Goal: Check status: Check status

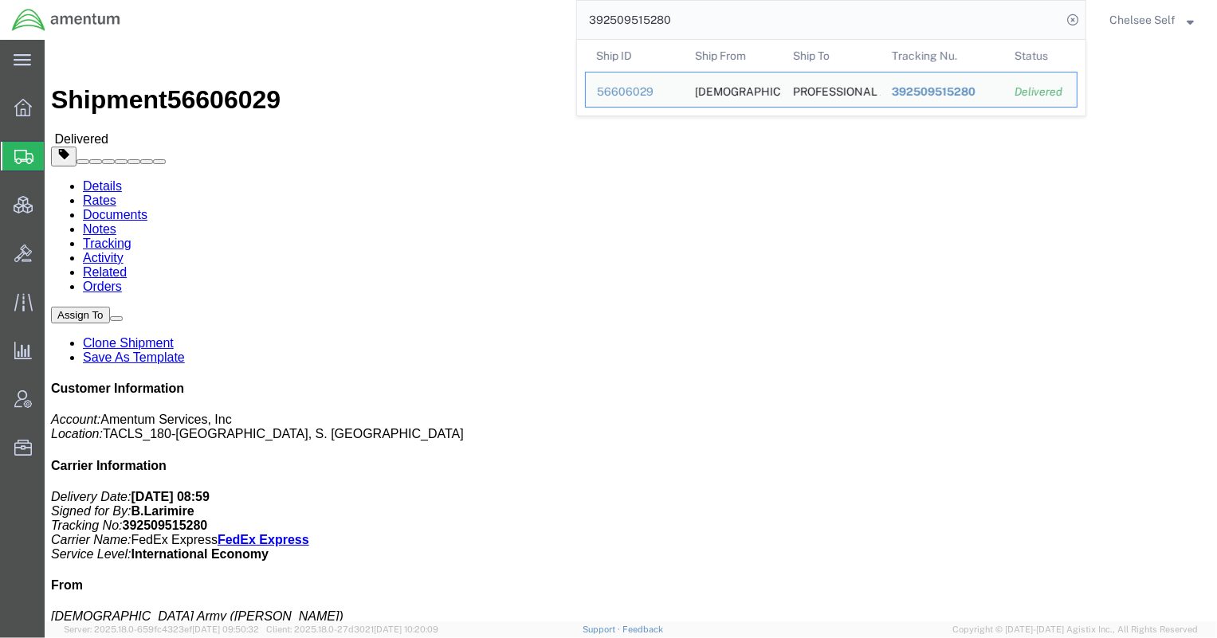
drag, startPoint x: 774, startPoint y: 16, endPoint x: 285, endPoint y: 16, distance: 488.5
click at [290, 16] on div "392509515280 Ship ID Ship From Ship To Tracking Nu. Status Ship ID 56606029 Shi…" at bounding box center [609, 20] width 954 height 40
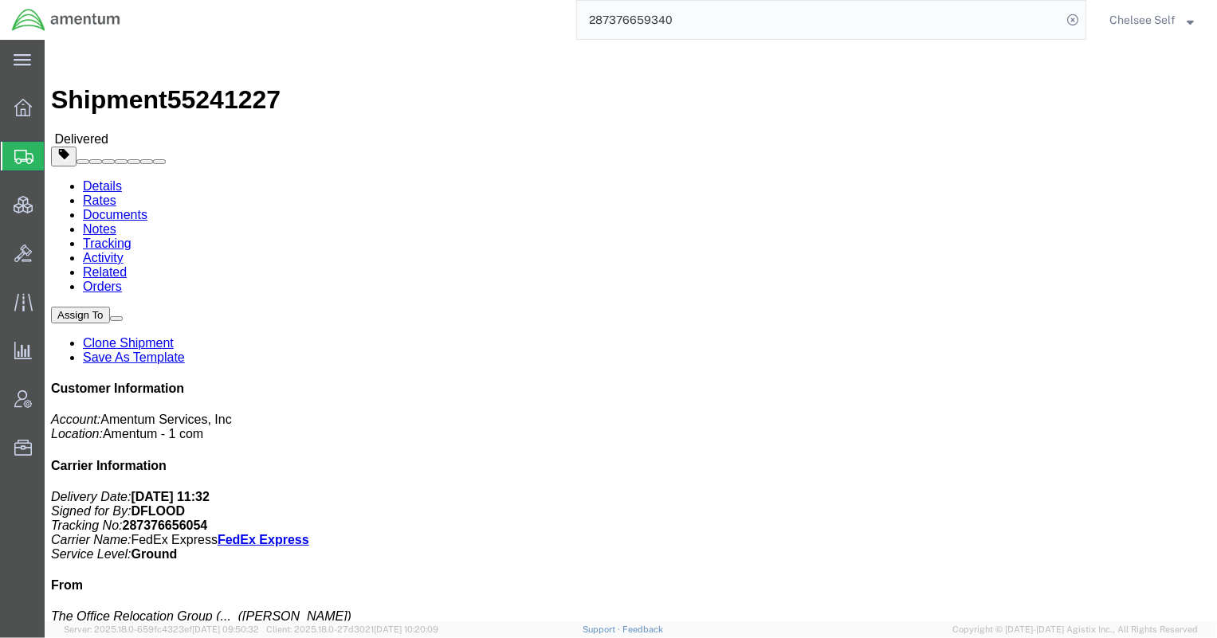
drag, startPoint x: 653, startPoint y: 187, endPoint x: 774, endPoint y: 186, distance: 120.3
click p "Project Number: ADMN.600342.00000 Shipment Id Number: Genetec202504-02 Departme…"
copy b "ADMN.600342.00000"
drag, startPoint x: 701, startPoint y: 16, endPoint x: 300, endPoint y: -16, distance: 402.9
click at [300, 0] on html "main_menu Created with Sketch. Collapse Menu Overview Shipments Shipment Manage…" at bounding box center [608, 319] width 1217 height 638
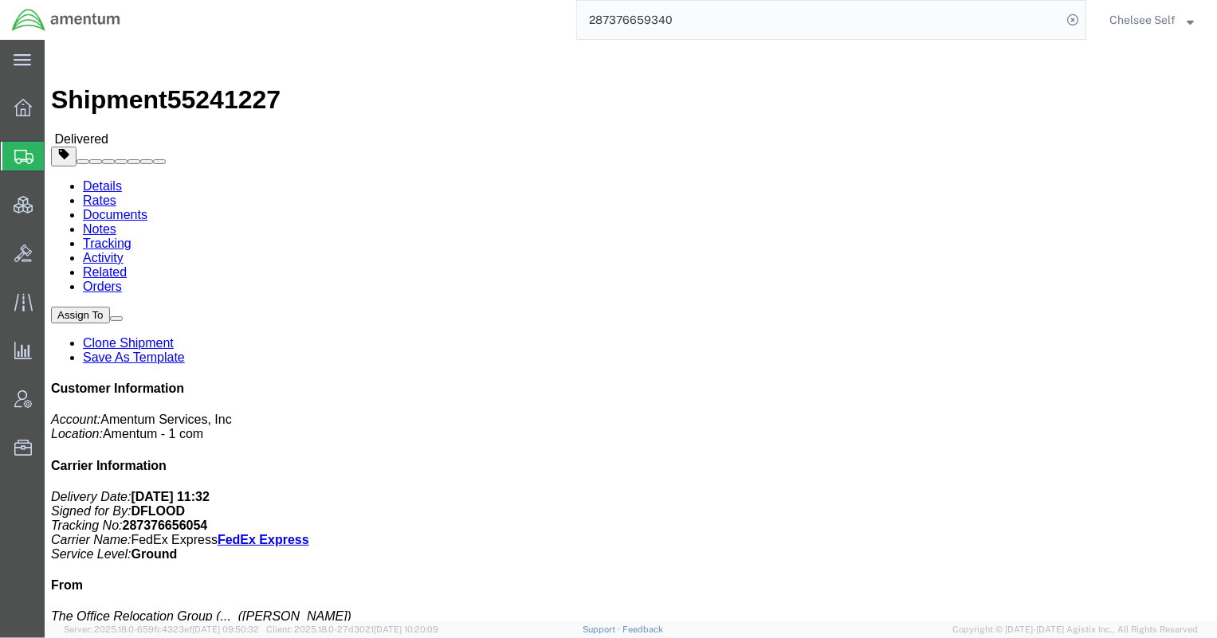
paste input "392568360908"
drag, startPoint x: 653, startPoint y: 295, endPoint x: 775, endPoint y: 299, distance: 122.0
click p "Project Number: ADMN.100195.STNDA Delivery Number: DRIVER RELEASED Shipment Id …"
copy b "ADMN.100195.STNDA"
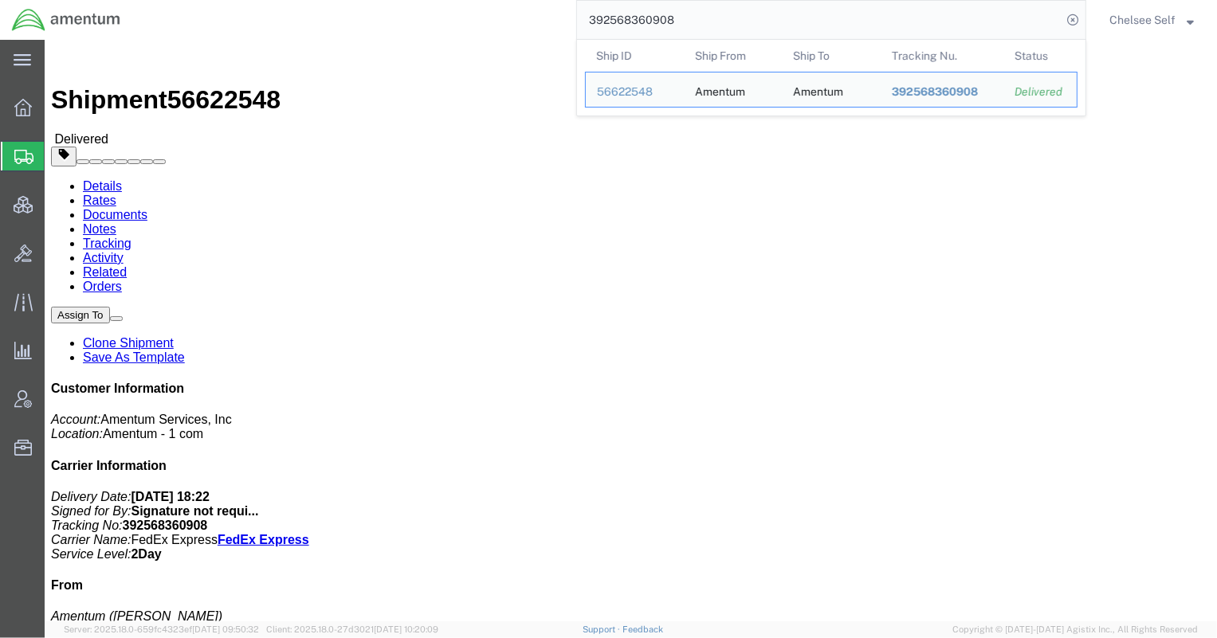
drag, startPoint x: 682, startPoint y: 22, endPoint x: 489, endPoint y: 9, distance: 194.1
click at [489, 9] on div "392568360908 Ship ID Ship From Ship To Tracking Nu. Status Ship ID 56622548 Shi…" at bounding box center [609, 20] width 954 height 40
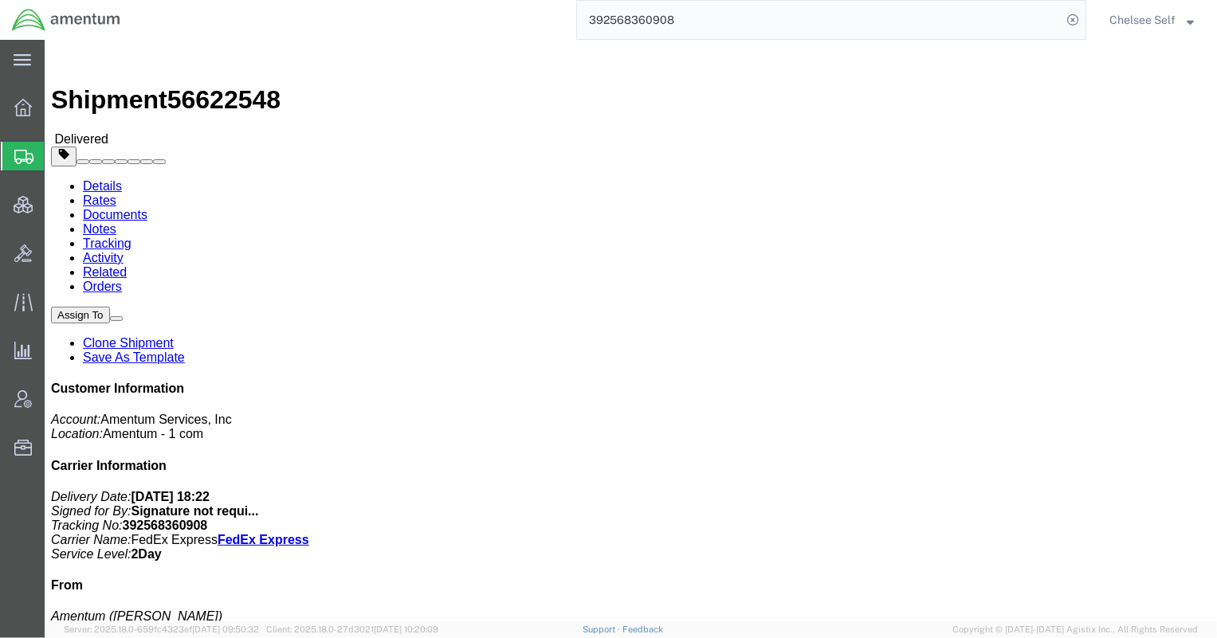
paste input "426009615"
drag, startPoint x: 648, startPoint y: 225, endPoint x: 814, endPoint y: 229, distance: 165.8
click div "References Shipment Id Number: T44 Shipment Id Number: 6700 Project Number: 609…"
copy b "6097.4.034.02.C.FD.23.E.E00"
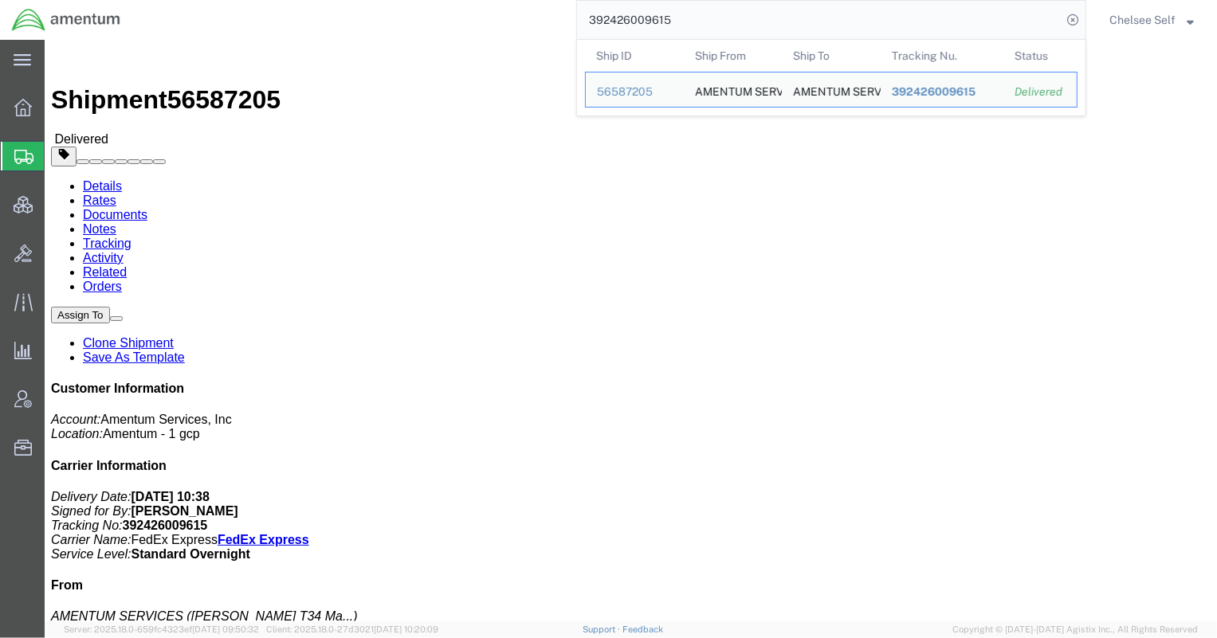
drag, startPoint x: 693, startPoint y: 24, endPoint x: 301, endPoint y: 10, distance: 392.3
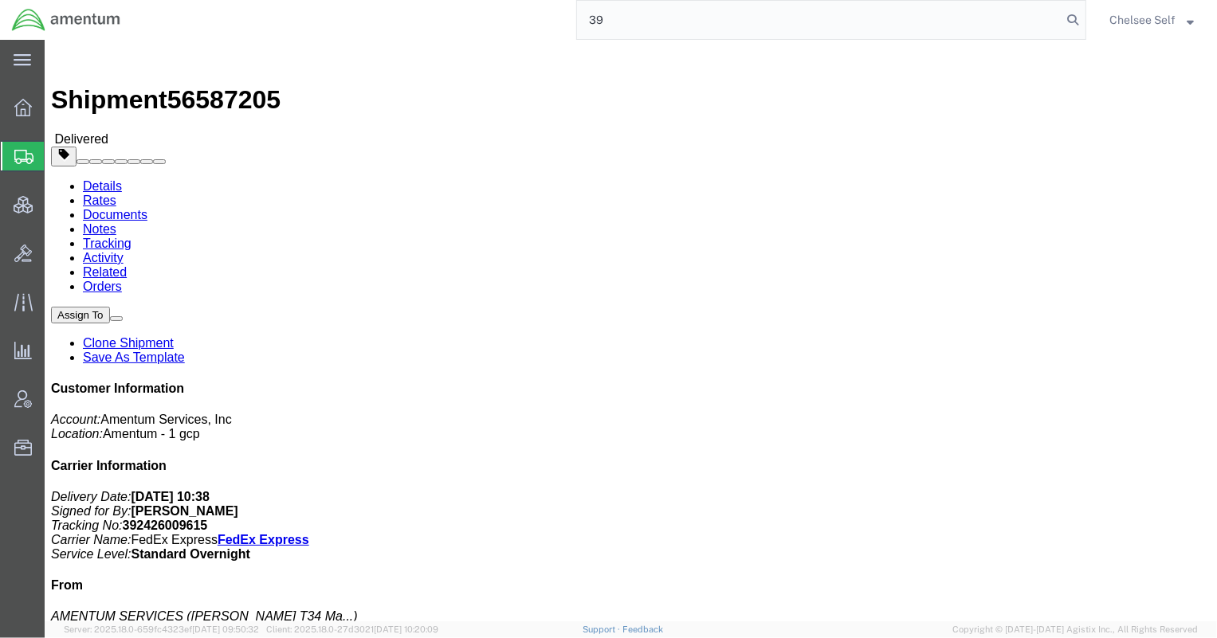
type input "3"
paste input "392426408480"
drag, startPoint x: 649, startPoint y: 228, endPoint x: 808, endPoint y: 228, distance: 159.4
click div "References Shipment Id Number: T44 Shipment Id Number: 6700 Project Number: 609…"
drag, startPoint x: 756, startPoint y: 29, endPoint x: 324, endPoint y: 24, distance: 432.0
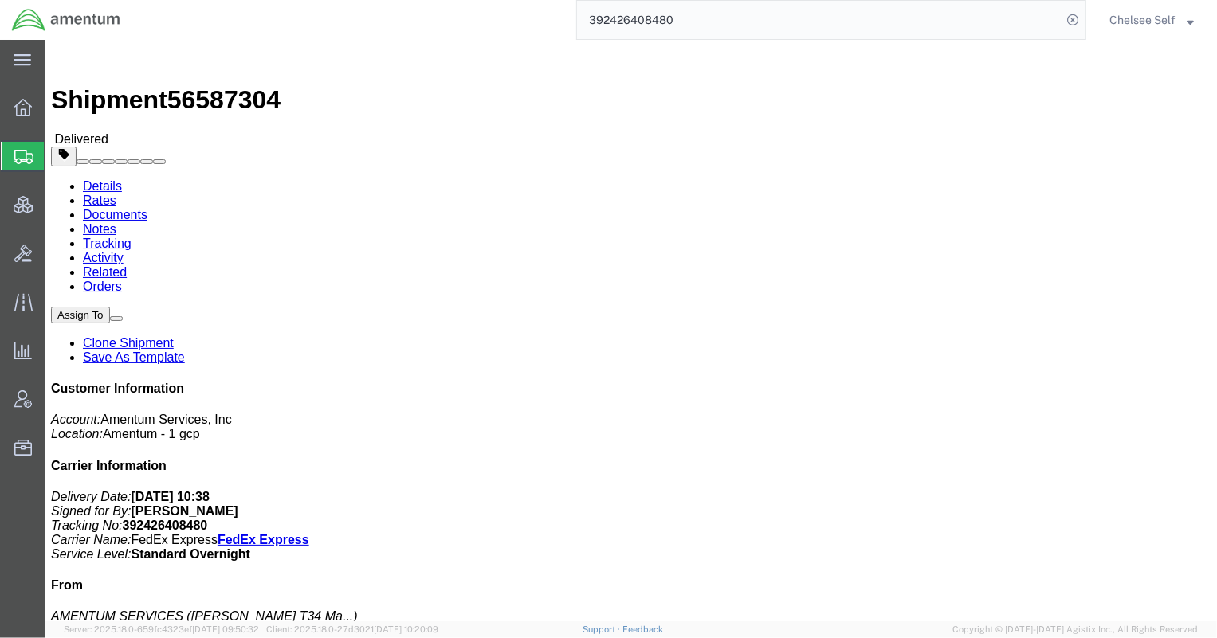
click at [324, 24] on div "392426408480" at bounding box center [609, 20] width 954 height 40
paste input "98631"
drag, startPoint x: 650, startPoint y: 205, endPoint x: 813, endPoint y: 206, distance: 162.6
click div "References Shipment Id Number: T44 Project Number: 6097.4.034.02.C.FD.23.E.E00 …"
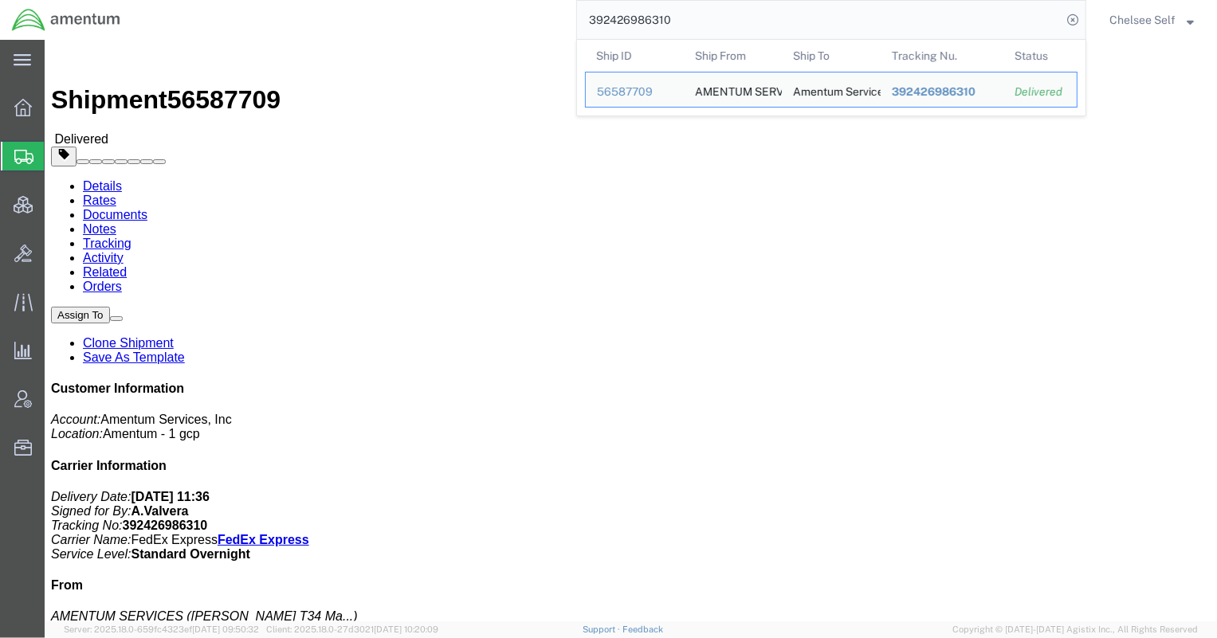
drag, startPoint x: 718, startPoint y: 19, endPoint x: 457, endPoint y: 11, distance: 260.7
click at [457, 11] on div "392426986310 Ship ID Ship From Ship To Tracking Nu. Status Ship ID 56587709 Shi…" at bounding box center [609, 20] width 954 height 40
paste input "7193934"
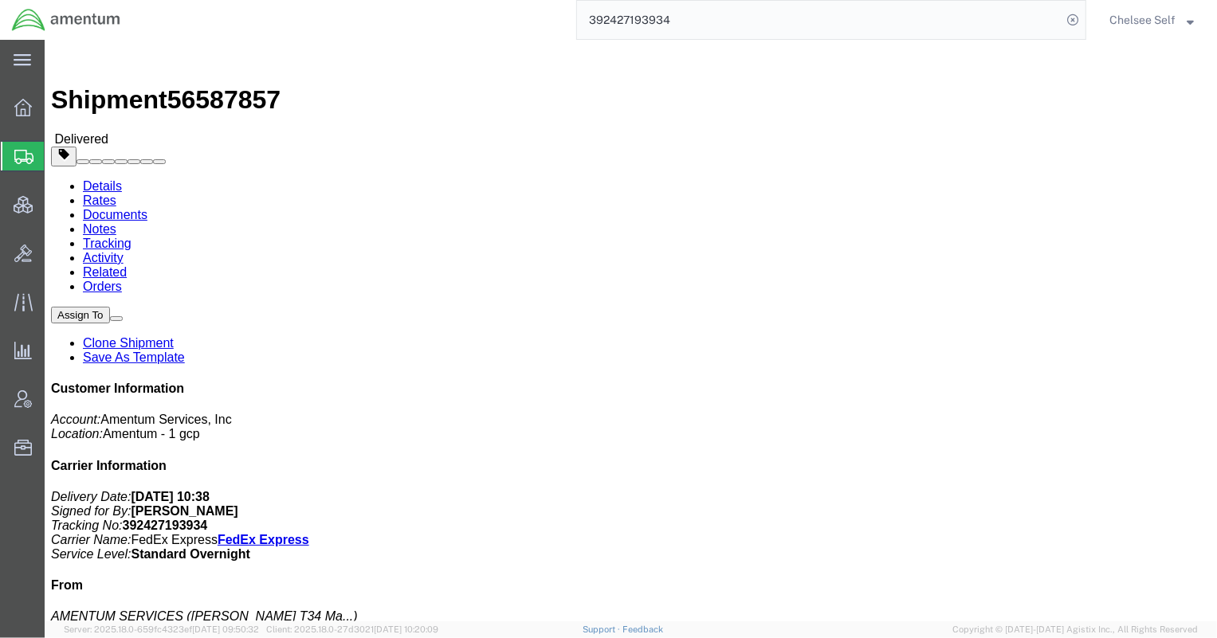
drag, startPoint x: 653, startPoint y: 222, endPoint x: 806, endPoint y: 224, distance: 153.8
click p "Shipment Id Number: T44 Shipment Id Number: 6700 Project Number: 6097.4.034.02.…"
copy b "6097.4.034.02.C.FD.23.E.E00"
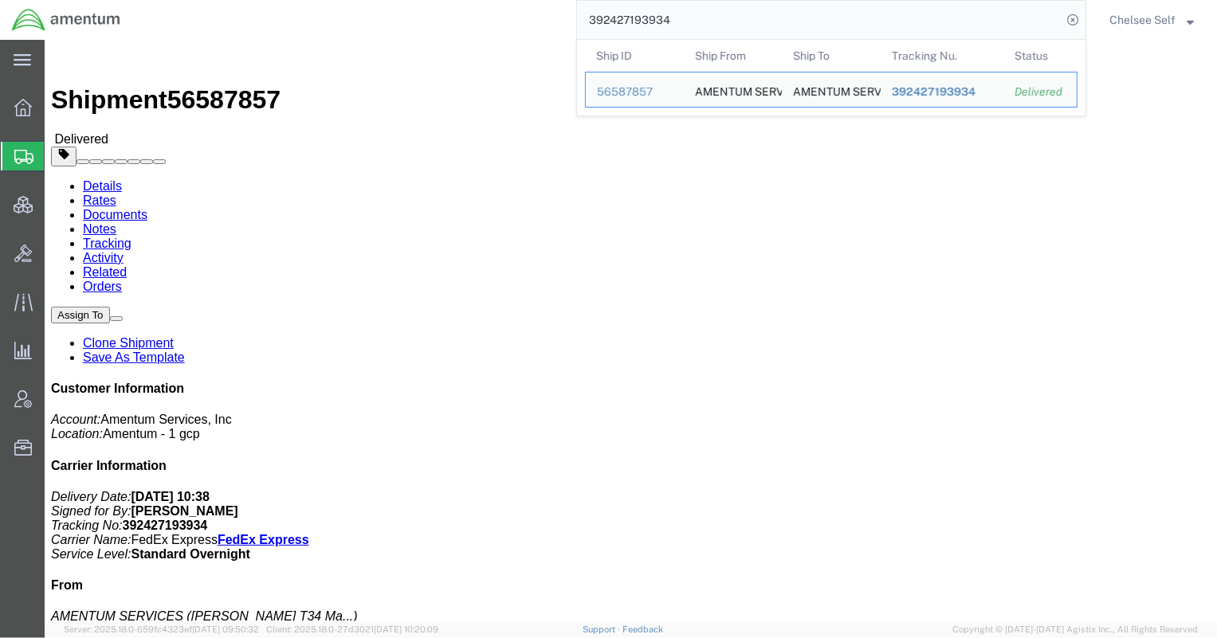
drag, startPoint x: 535, startPoint y: 18, endPoint x: 464, endPoint y: 16, distance: 70.9
click at [464, 16] on div "392427193934 Ship ID Ship From Ship To Tracking Nu. Status Ship ID 56587857 Shi…" at bounding box center [609, 20] width 954 height 40
paste input "289407833341"
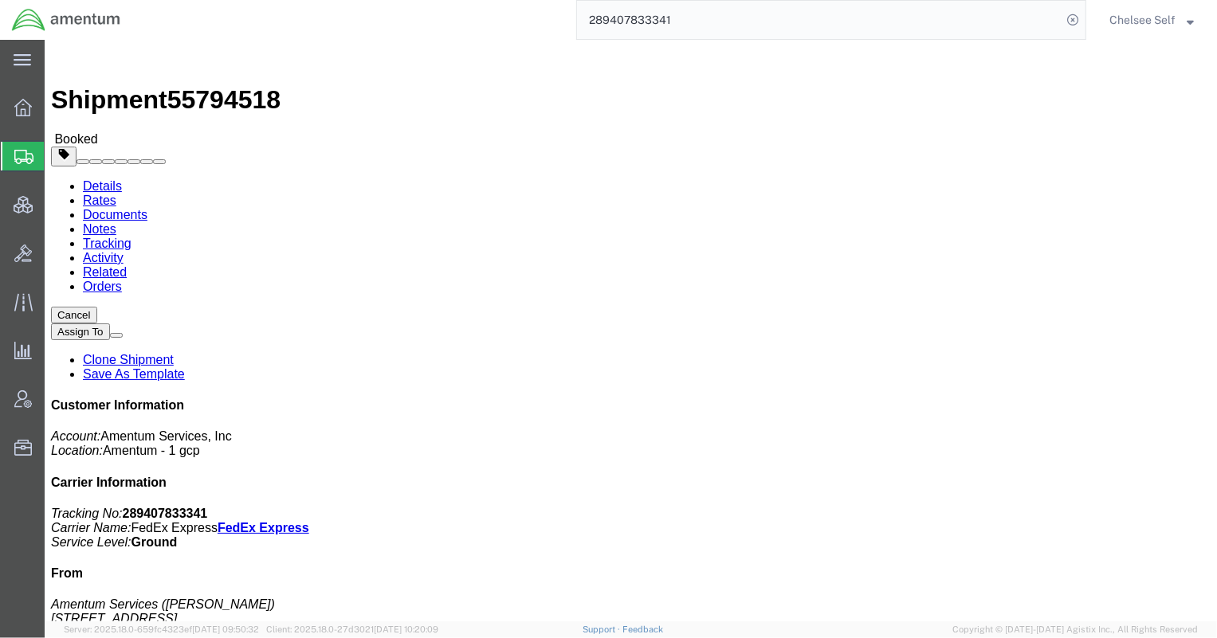
drag, startPoint x: 699, startPoint y: 206, endPoint x: 779, endPoint y: 206, distance: 80.5
click div "References Shipment Id Number: 55794518 Project Number: OVHD.705371.PURCH Edit …"
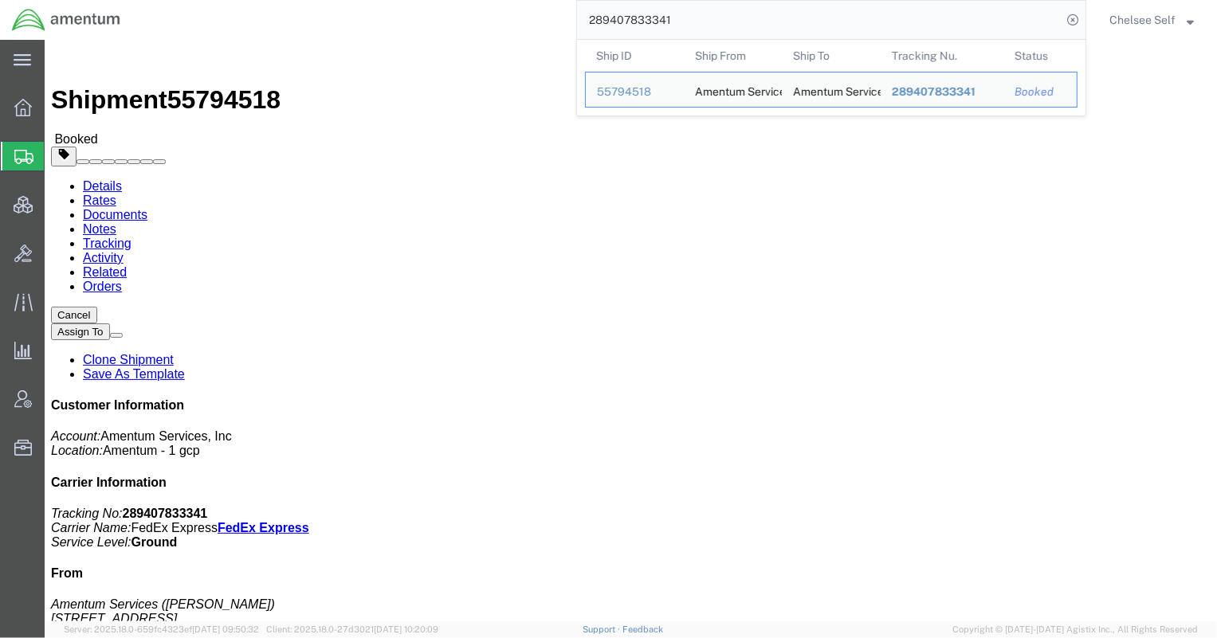
drag, startPoint x: 649, startPoint y: 23, endPoint x: 354, endPoint y: 11, distance: 295.9
click at [354, 11] on div "289407833341 Ship ID Ship From Ship To Tracking Nu. Status Ship ID 55794518 Shi…" at bounding box center [609, 20] width 954 height 40
paste input "392487246970"
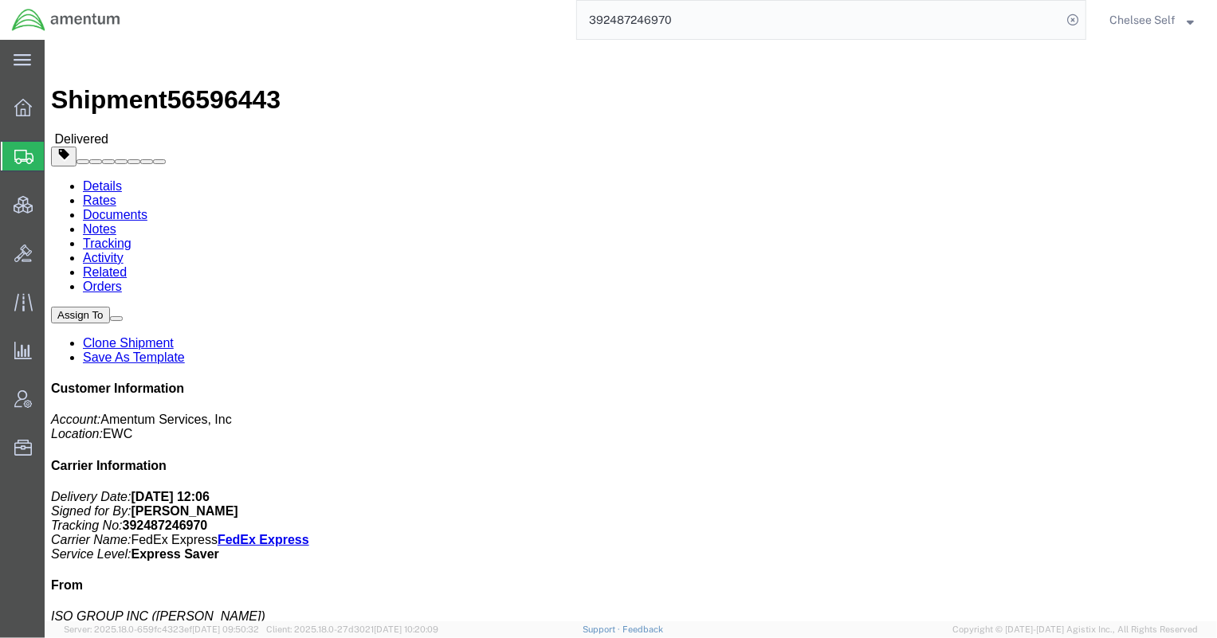
drag, startPoint x: 730, startPoint y: 166, endPoint x: 830, endPoint y: 167, distance: 100.4
click p "Customer Ref: DCI-25237-199881 Booking Number: DCI-25237-199881 Department: ARA…"
copy b "DCI-25237-199881"
drag, startPoint x: 482, startPoint y: 22, endPoint x: 457, endPoint y: 18, distance: 25.0
click at [457, 18] on div "392487246970" at bounding box center [609, 20] width 954 height 40
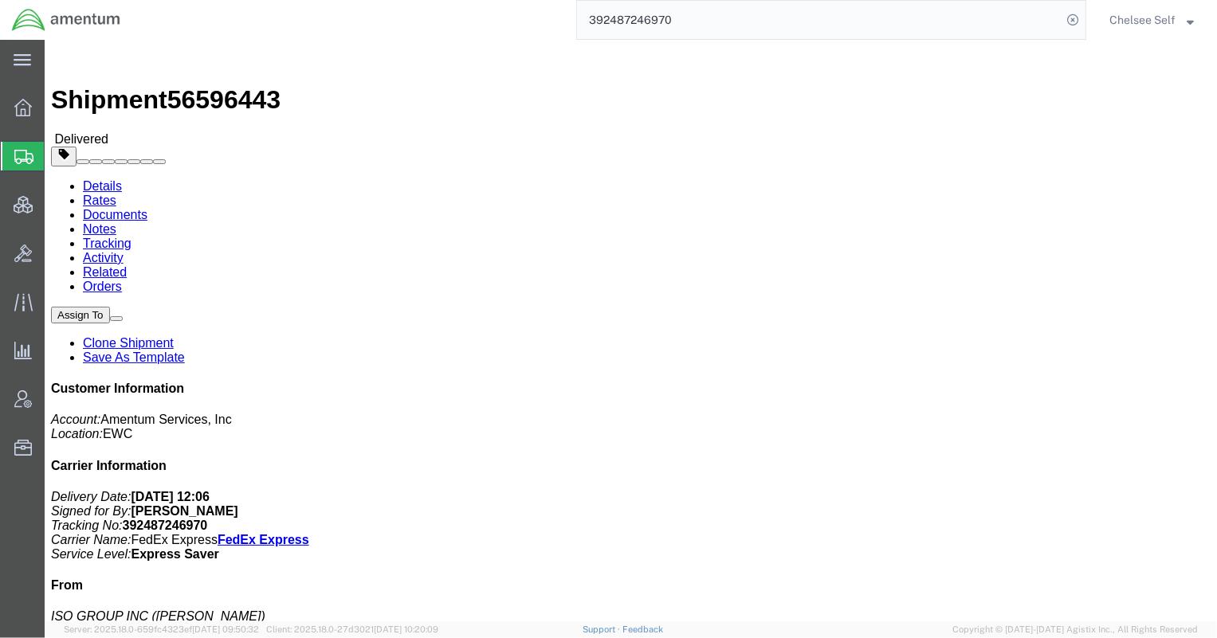
paste input "1Z19E86Y0391303008"
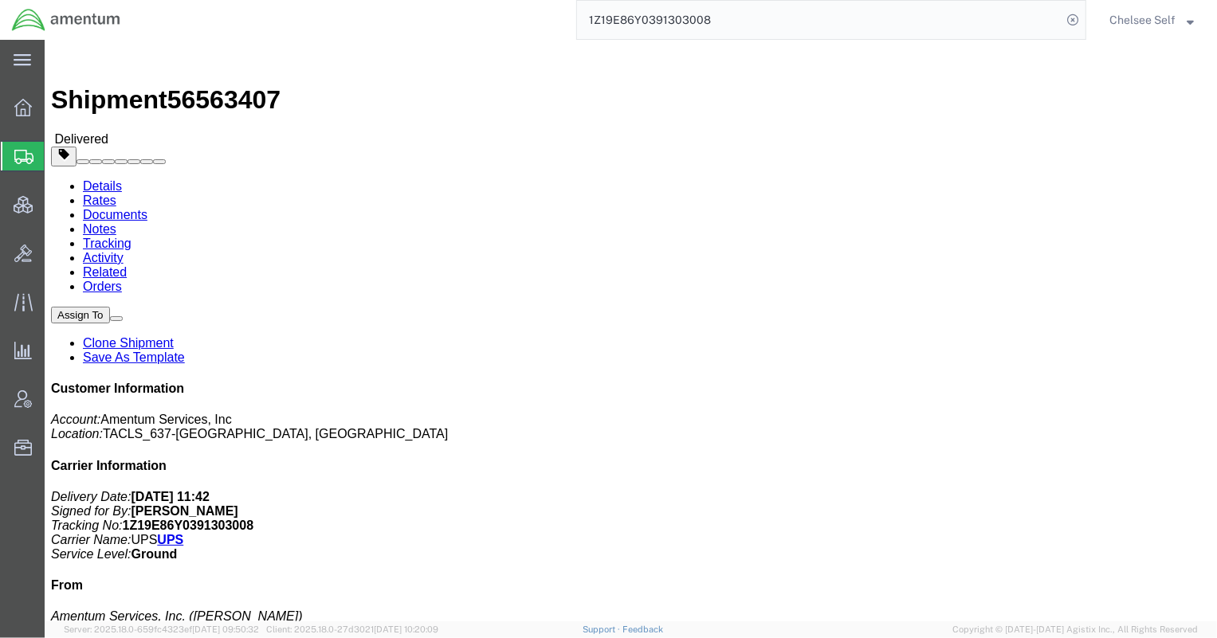
drag, startPoint x: 649, startPoint y: 241, endPoint x: 815, endPoint y: 244, distance: 166.6
click div "References Customer Ref: DCO-25233-167174 Booking Number: DCO-25233-167174 Proj…"
copy b "4857.1.2103.00.00.00.000.FRE"
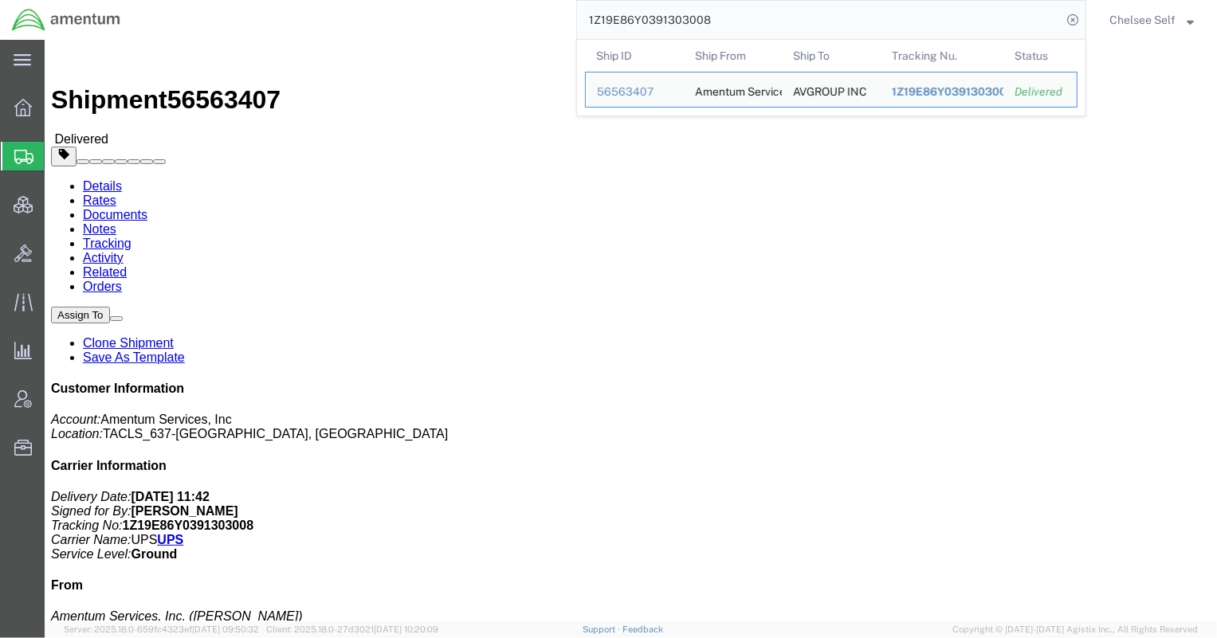
drag, startPoint x: 437, startPoint y: 20, endPoint x: 406, endPoint y: 15, distance: 31.4
click at [406, 15] on div "1Z19E86Y0391303008 Ship ID Ship From Ship To Tracking Nu. Status Ship ID 565634…" at bounding box center [609, 20] width 954 height 40
paste input "8994590"
drag, startPoint x: 736, startPoint y: 21, endPoint x: 430, endPoint y: 14, distance: 306.1
click at [430, 14] on div "1Z19E86Y0398994590 Ship ID Ship From Ship To Tracking Nu. Status Ship ID 565498…" at bounding box center [609, 20] width 954 height 40
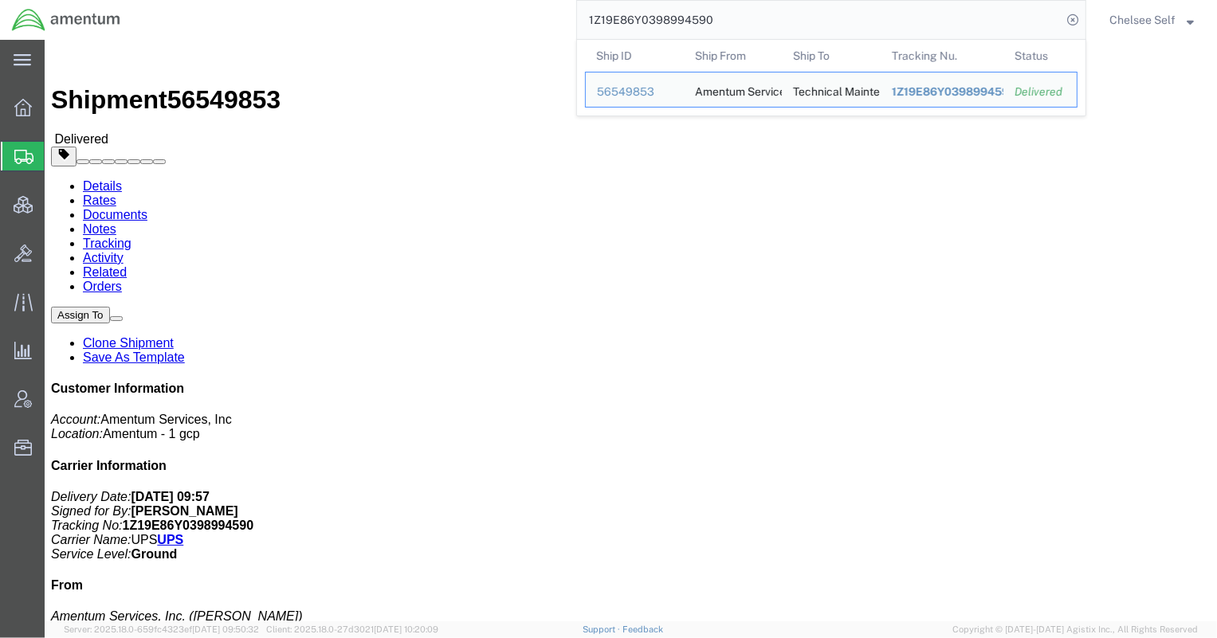
paste input "9087827"
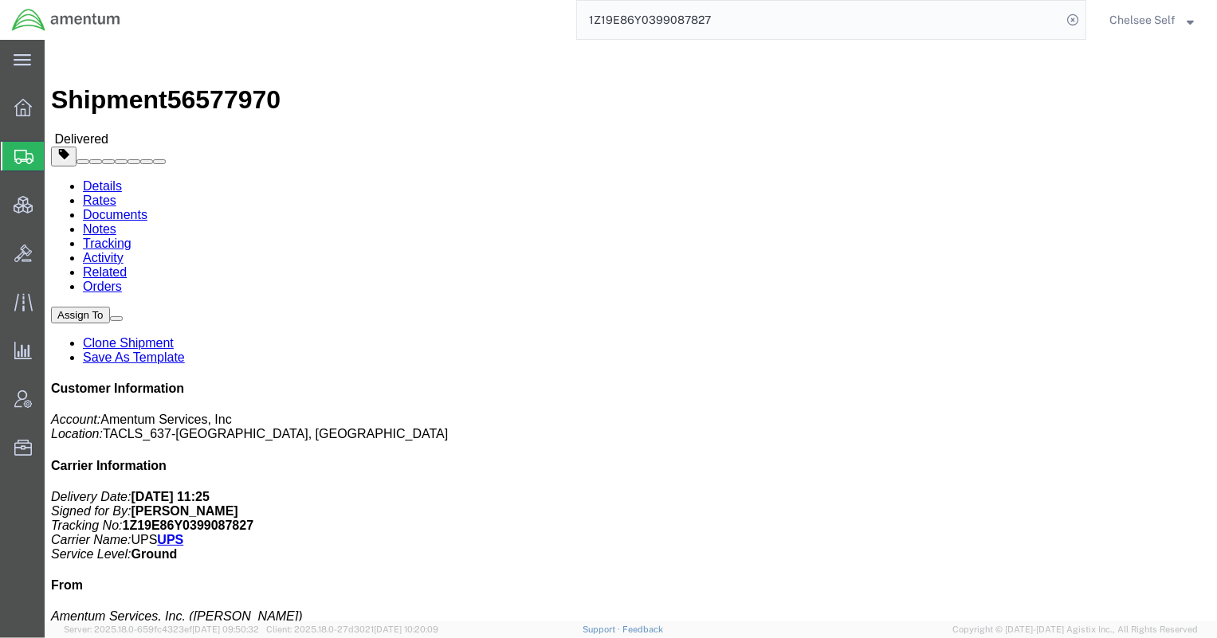
drag, startPoint x: 649, startPoint y: 241, endPoint x: 807, endPoint y: 240, distance: 157.8
click div "References Customer Ref: DCO-25234-167236 Booking Number: DCO-25234-167236 Proj…"
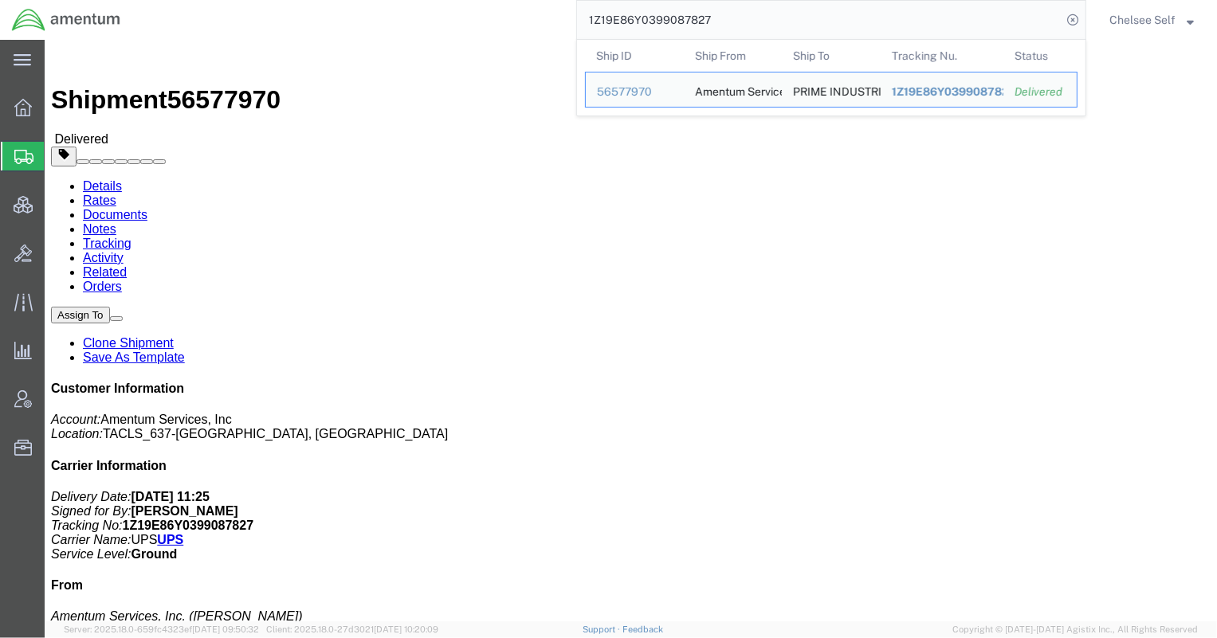
drag, startPoint x: 811, startPoint y: 16, endPoint x: 346, endPoint y: 11, distance: 465.4
click at [347, 11] on div "1Z19E86Y0399087827 Ship ID Ship From Ship To Tracking Nu. Status Ship ID 565779…" at bounding box center [609, 20] width 954 height 40
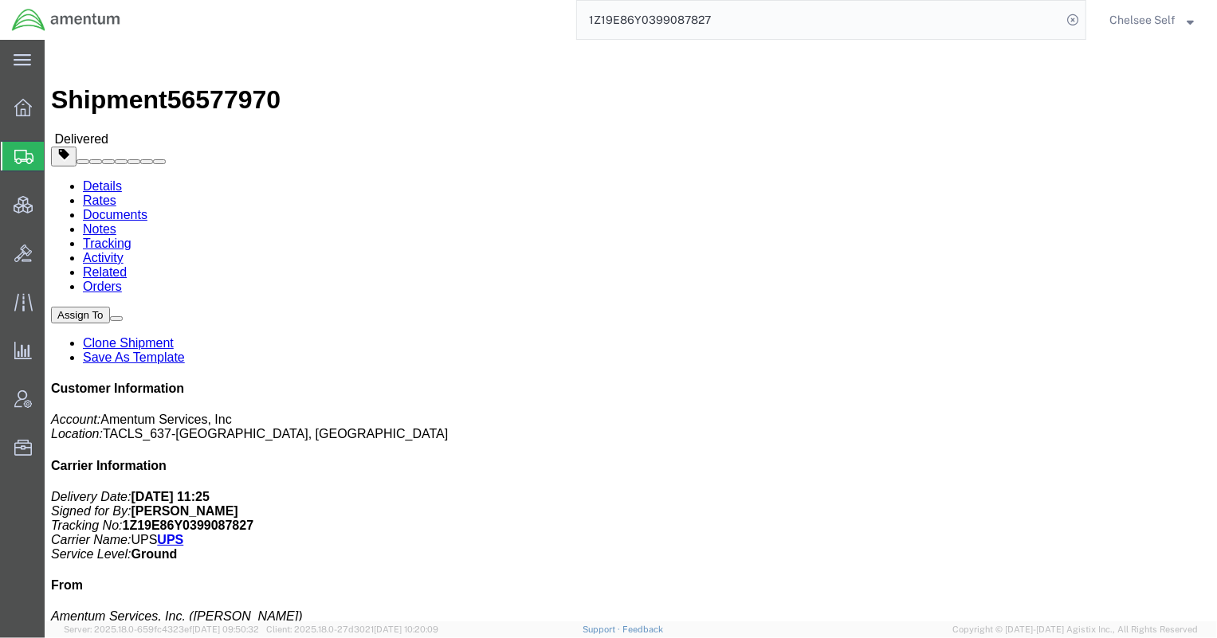
paste input "J67A660118952848"
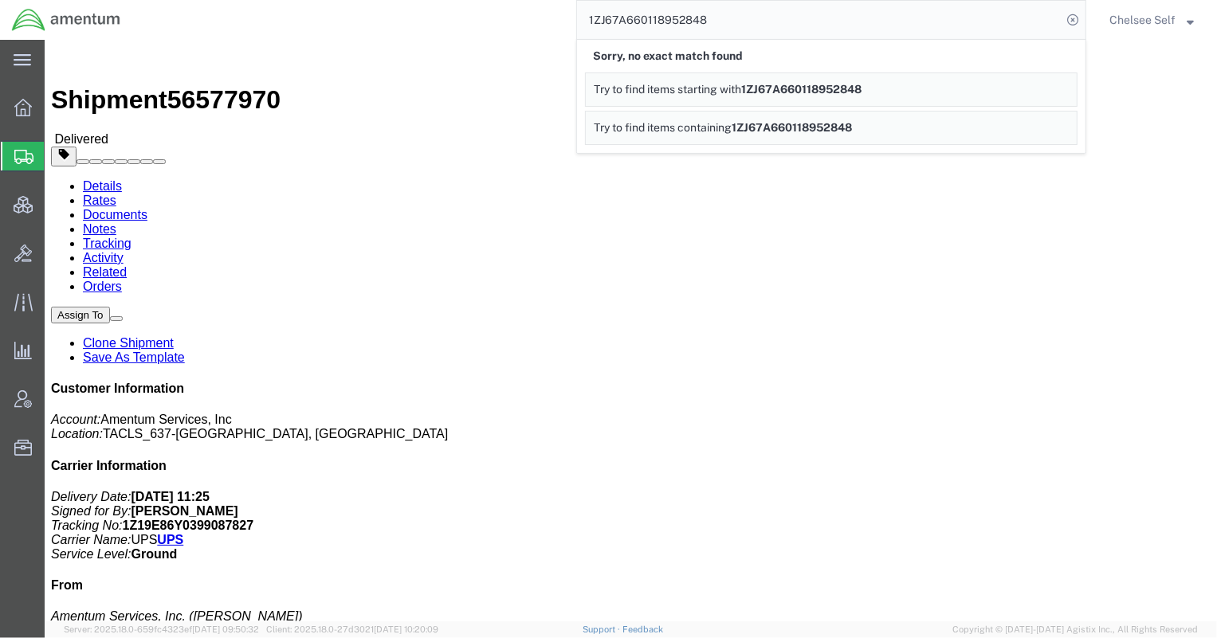
click p "[DATE] 08:00 - [DATE] 09:00"
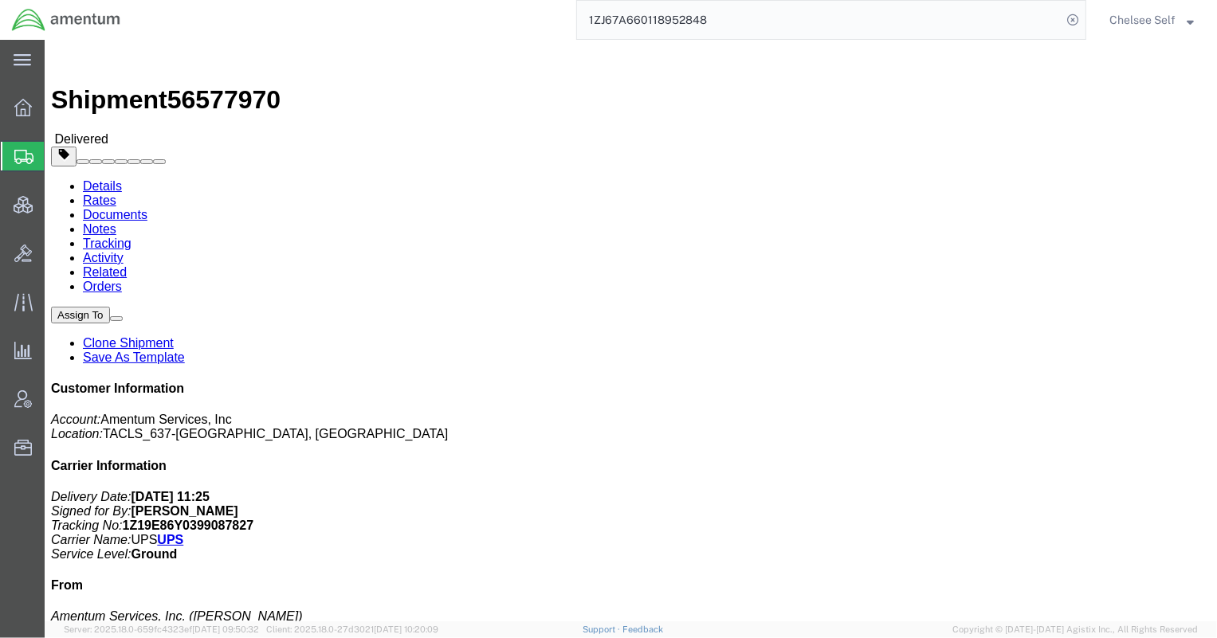
drag, startPoint x: 740, startPoint y: 18, endPoint x: 426, endPoint y: -2, distance: 315.5
click at [426, 0] on html "main_menu Created with Sketch. Collapse Menu Overview Shipments Shipment Manage…" at bounding box center [608, 319] width 1217 height 638
paste input "392086249490"
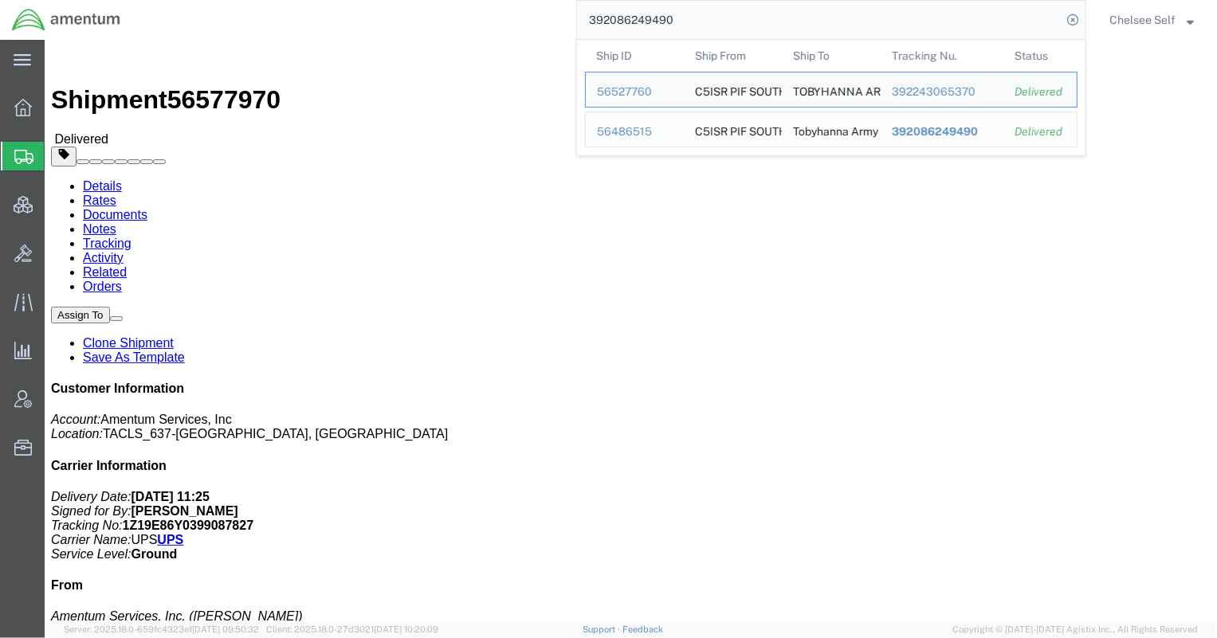
click at [941, 127] on span "392086249490" at bounding box center [935, 131] width 86 height 13
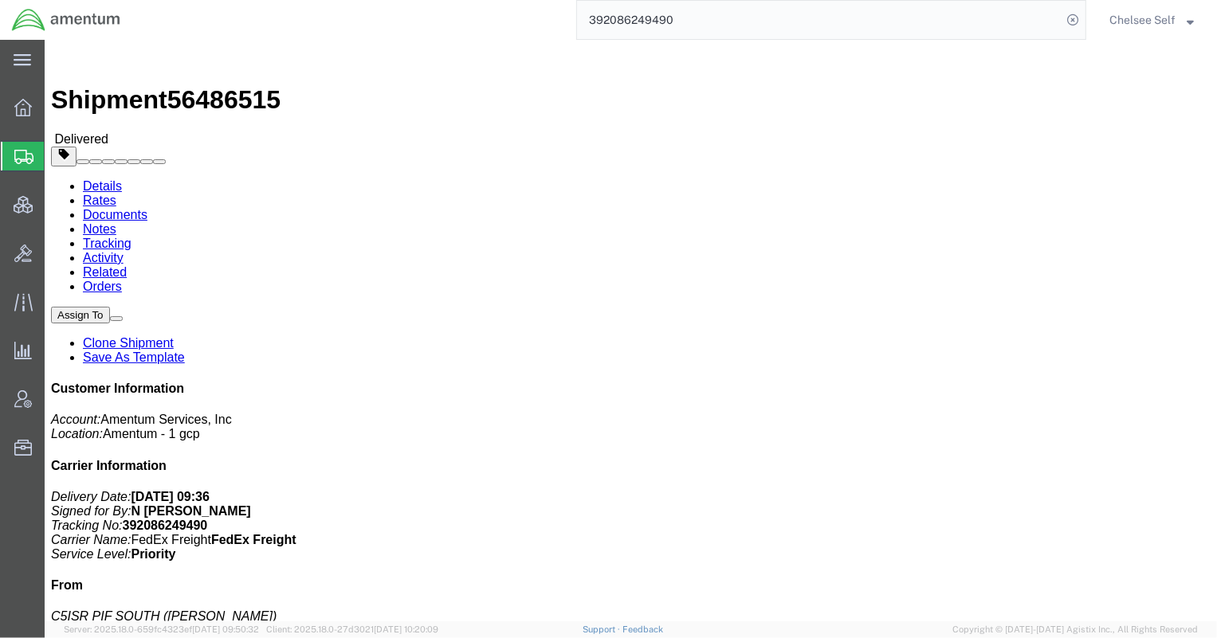
drag, startPoint x: 650, startPoint y: 182, endPoint x: 792, endPoint y: 185, distance: 141.9
click div "References Shipment Id Number: 2575.01.02.C.[DATE].PKIT Edit References Select …"
copy b "2575.01.02.C.[DATE].PKIT"
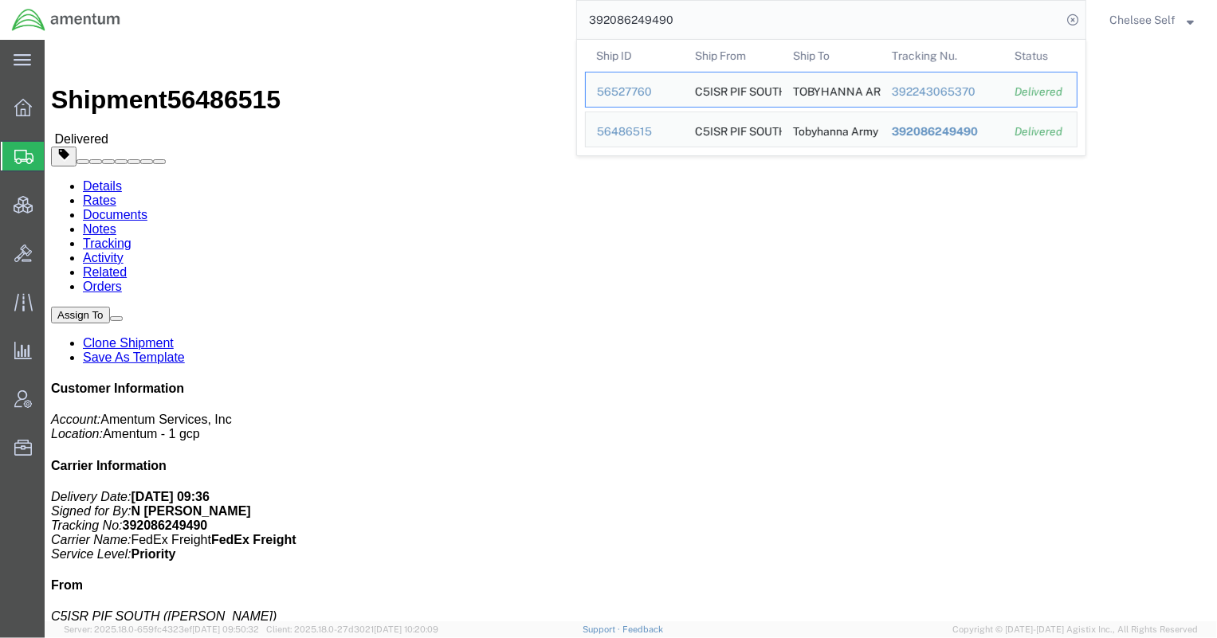
drag, startPoint x: 600, startPoint y: 21, endPoint x: 485, endPoint y: 26, distance: 114.9
click at [489, 24] on div "392086249490 Ship ID Ship From Ship To Tracking Nu. Status Ship ID 56527760 Shi…" at bounding box center [609, 20] width 954 height 40
paste input "1632953367"
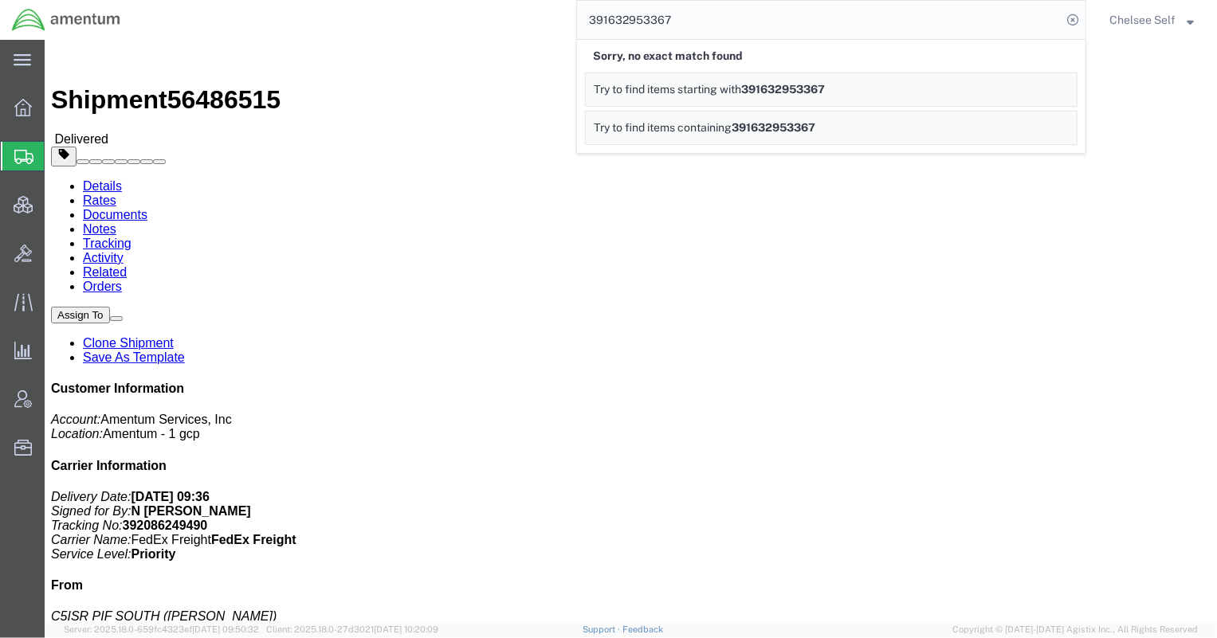
click div "Ship From C5ISR PIF SOUTH ([PERSON_NAME]) [STREET_ADDRESS][PERSON_NAME] (BLDG 3…"
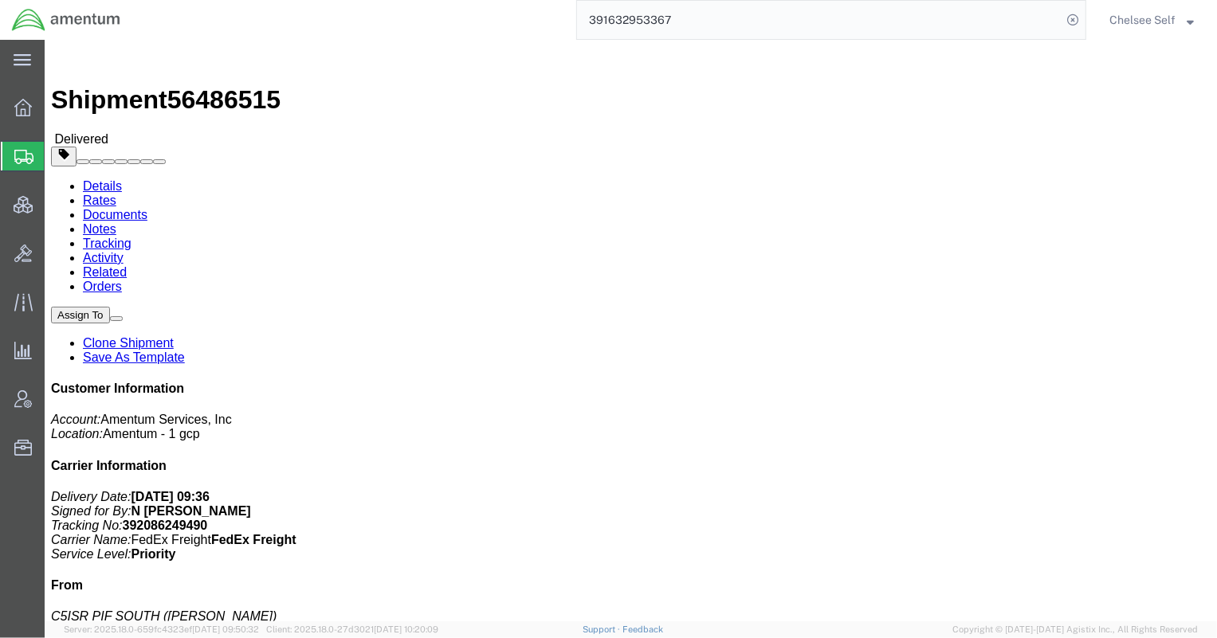
drag, startPoint x: 567, startPoint y: 22, endPoint x: 373, endPoint y: 10, distance: 194.0
click at [373, 10] on div "391632953367" at bounding box center [609, 20] width 954 height 40
paste input "2151459392"
drag, startPoint x: 653, startPoint y: 219, endPoint x: 808, endPoint y: 220, distance: 155.4
click p "Shipment Id Number: 6000 Department: T44 Project Number: 6097.5.117.01.C.FR.0.2…"
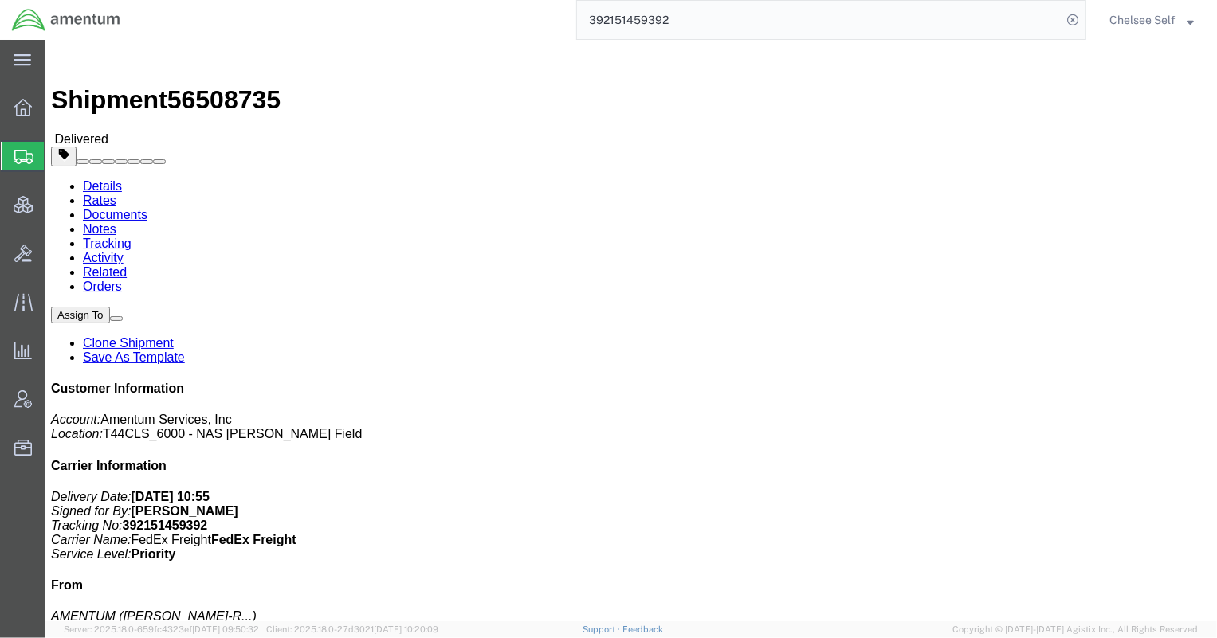
copy b "6097.5.117.01.C.FR.0.23C.E00"
drag, startPoint x: 689, startPoint y: 19, endPoint x: 398, endPoint y: 14, distance: 290.9
click at [398, 14] on div "392151459392" at bounding box center [609, 20] width 954 height 40
paste input "228519823"
drag, startPoint x: 651, startPoint y: 186, endPoint x: 795, endPoint y: 182, distance: 144.3
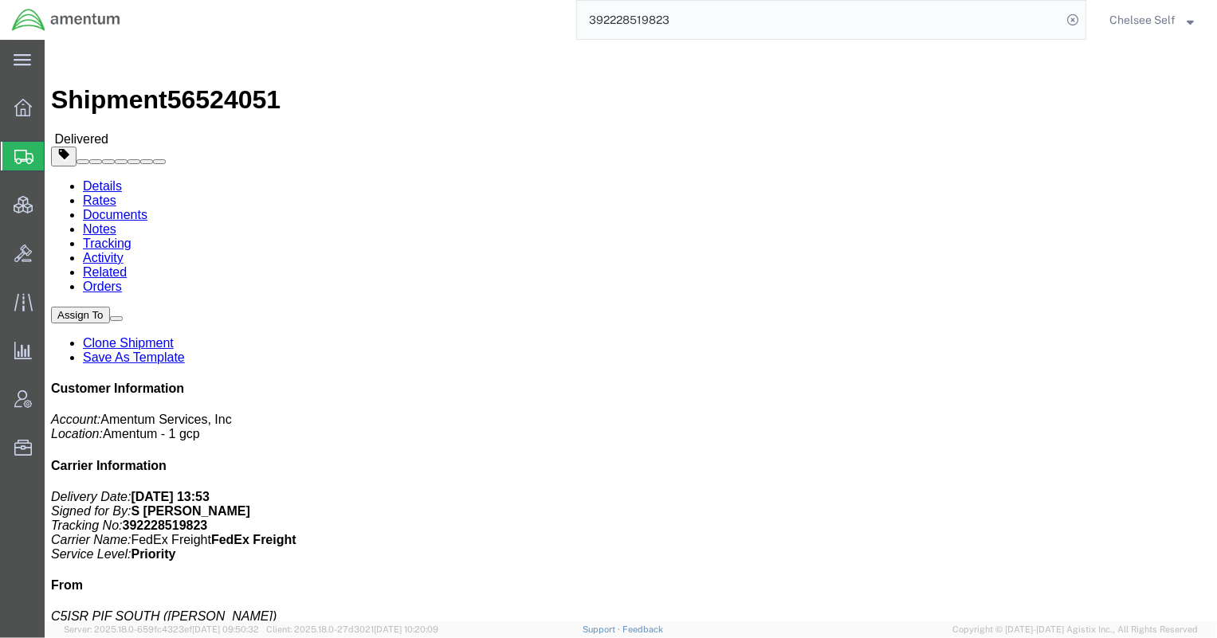
click p "Shipment Id Number: 2575.01.02.C.[DATE].MMSH"
copy b "2575.01.02.C.[DATE].MMSH"
drag, startPoint x: 655, startPoint y: 22, endPoint x: 383, endPoint y: 17, distance: 272.6
click at [384, 17] on div "392228519823" at bounding box center [609, 20] width 954 height 40
paste input "98349312"
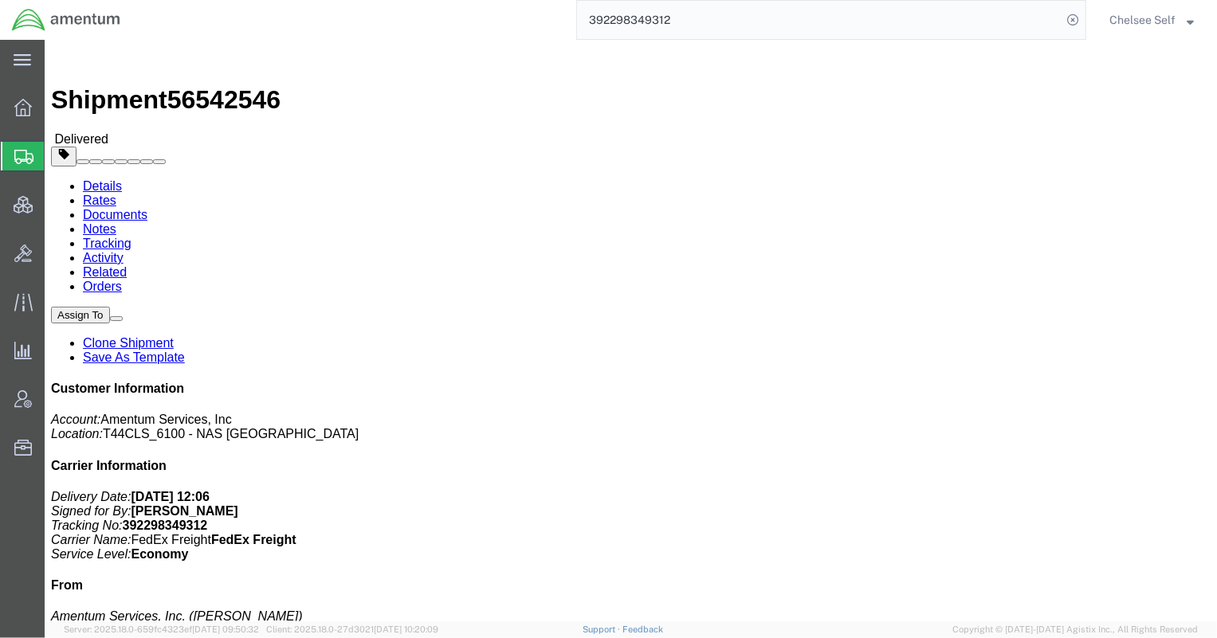
drag, startPoint x: 652, startPoint y: 184, endPoint x: 814, endPoint y: 186, distance: 161.8
click p "Project Number: 4951.00.00.C.001404.AF.19.03 Customer Ref: P.O. Shipment Id Num…"
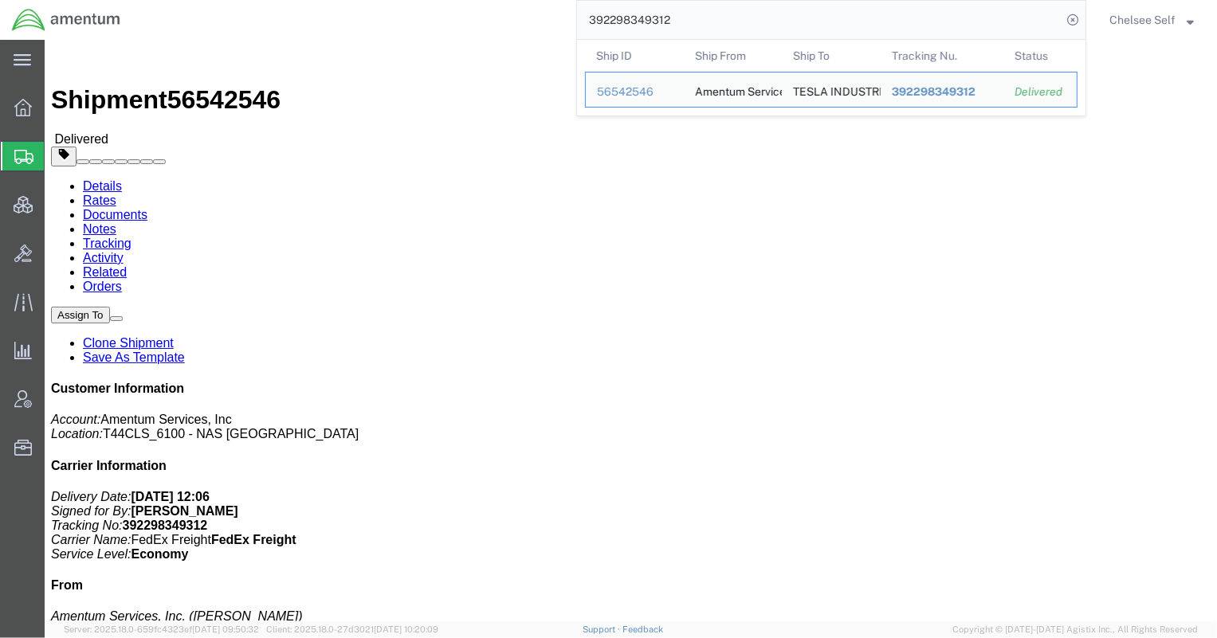
drag, startPoint x: 732, startPoint y: 22, endPoint x: 327, endPoint y: 19, distance: 405.6
click at [327, 19] on div "392298349312 Ship ID Ship From Ship To Tracking Nu. Status Ship ID 56542546 Shi…" at bounding box center [609, 20] width 954 height 40
paste input "8539369086"
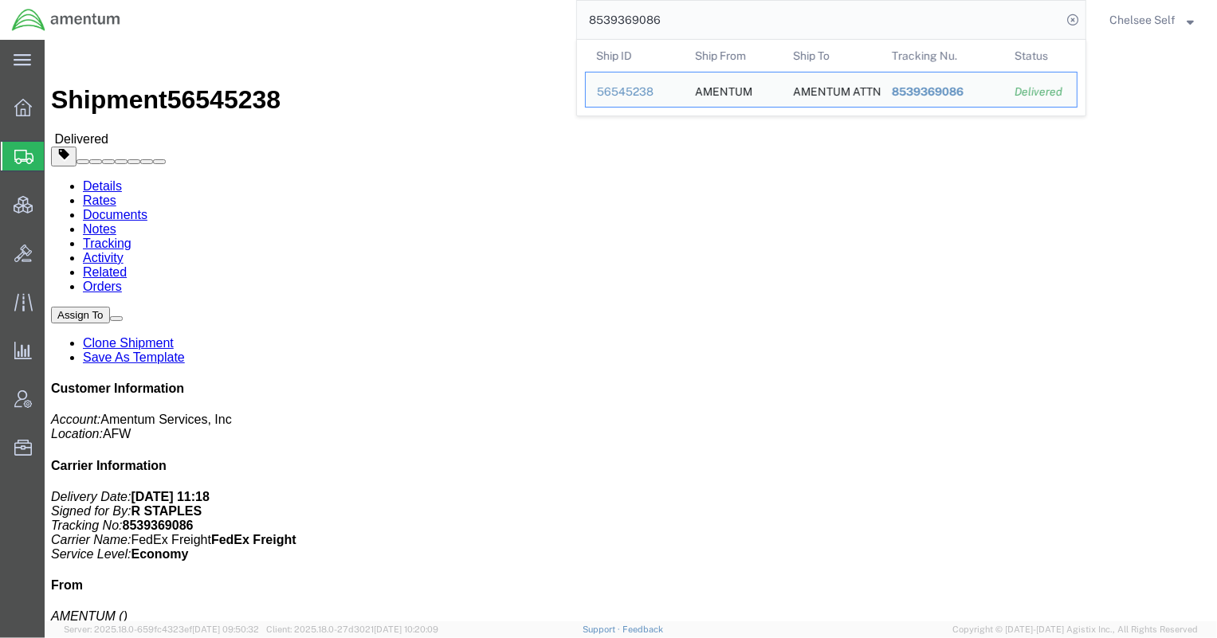
drag, startPoint x: 668, startPoint y: 22, endPoint x: 515, endPoint y: 18, distance: 153.1
click at [521, 18] on div "8539369086 Ship ID Ship From Ship To Tracking Nu. Status Ship ID 56545238 Ship …" at bounding box center [609, 20] width 954 height 40
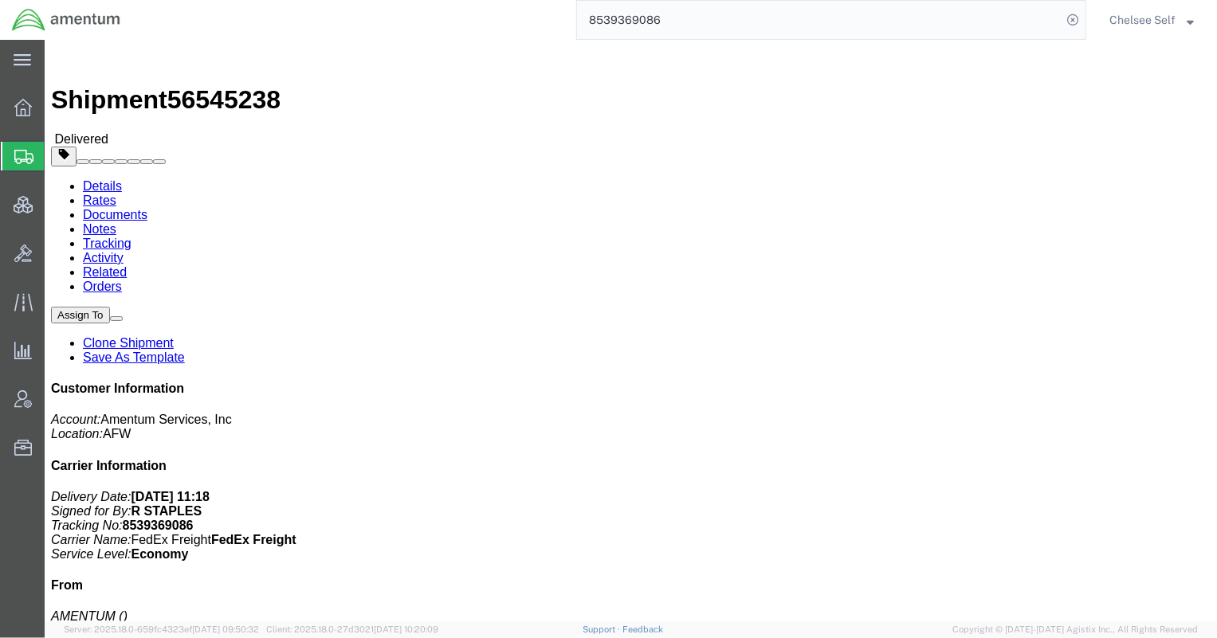
paste input "83782391320"
type input "883782391320"
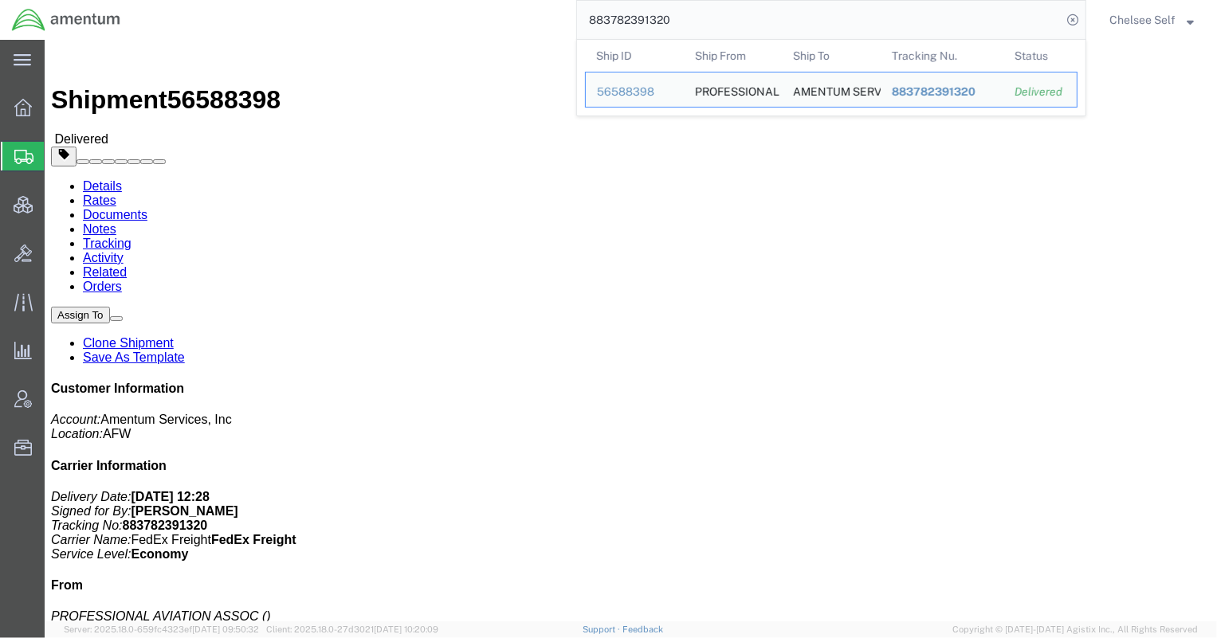
click at [480, 16] on div "883782391320 Ship ID Ship From Ship To Tracking Nu. Status Ship ID 56588398 Shi…" at bounding box center [609, 20] width 954 height 40
drag, startPoint x: 706, startPoint y: 18, endPoint x: 404, endPoint y: 28, distance: 302.2
click at [406, 28] on div "392336632673 Ship ID Ship From Ship To Tracking Nu. Status Ship ID 56554356 Shi…" at bounding box center [609, 20] width 954 height 40
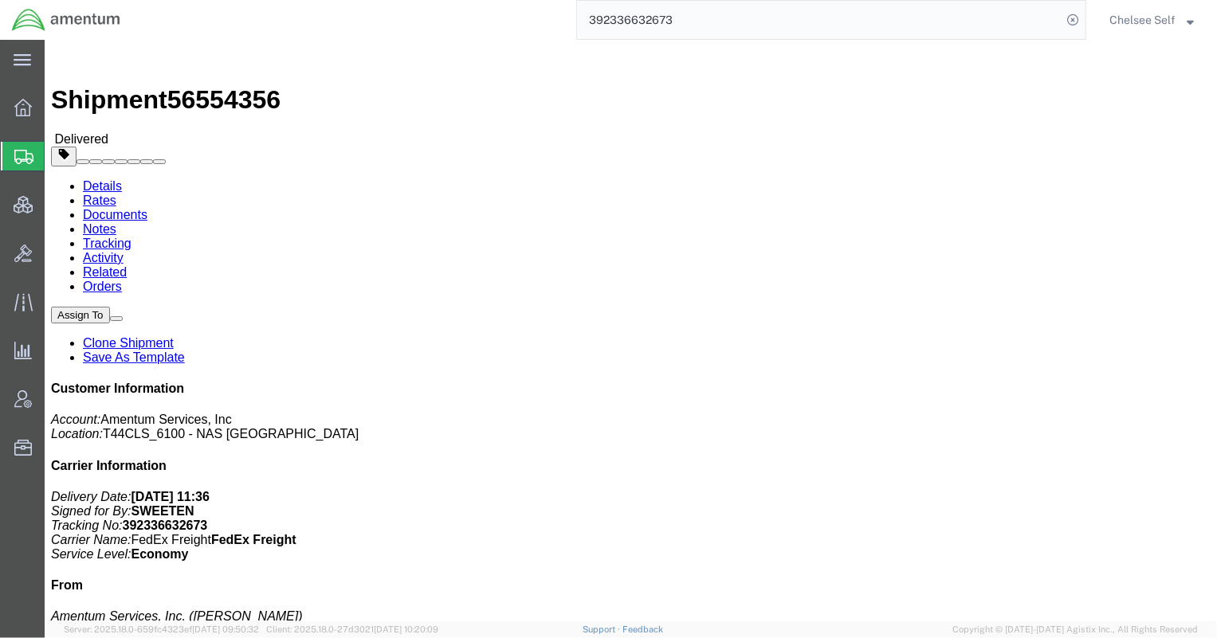
paste input "59612694"
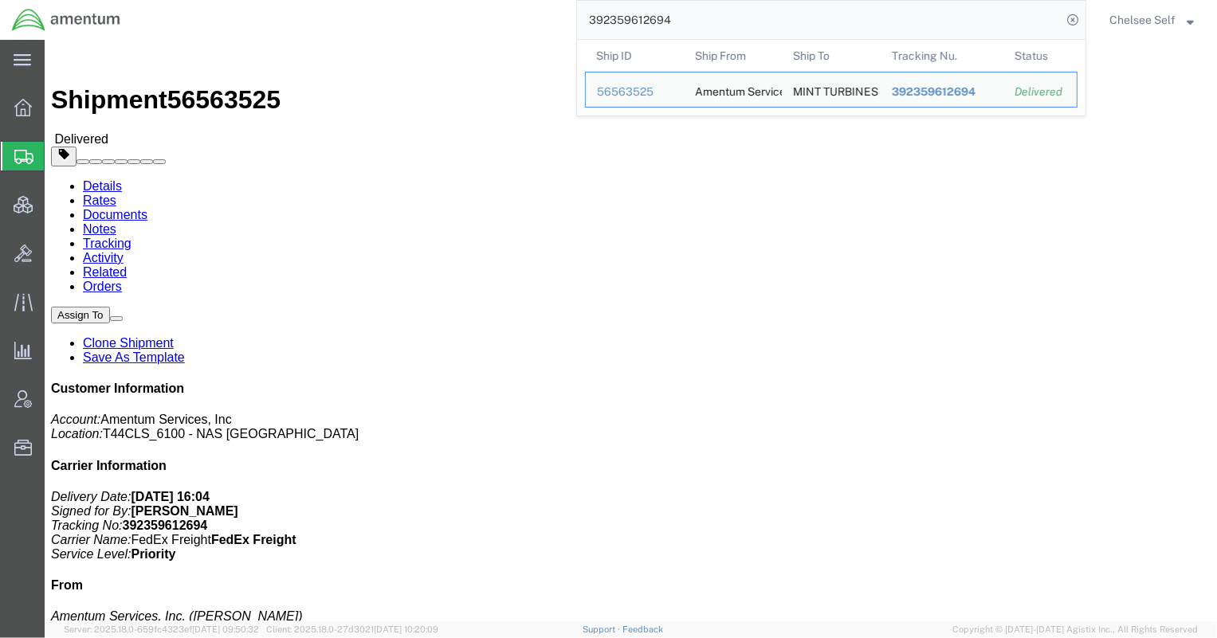
drag, startPoint x: 724, startPoint y: 14, endPoint x: 398, endPoint y: 0, distance: 326.2
click at [398, 0] on div "392359612694 Ship ID Ship From Ship To Tracking Nu. Status Ship ID 56563525 Shi…" at bounding box center [609, 20] width 954 height 40
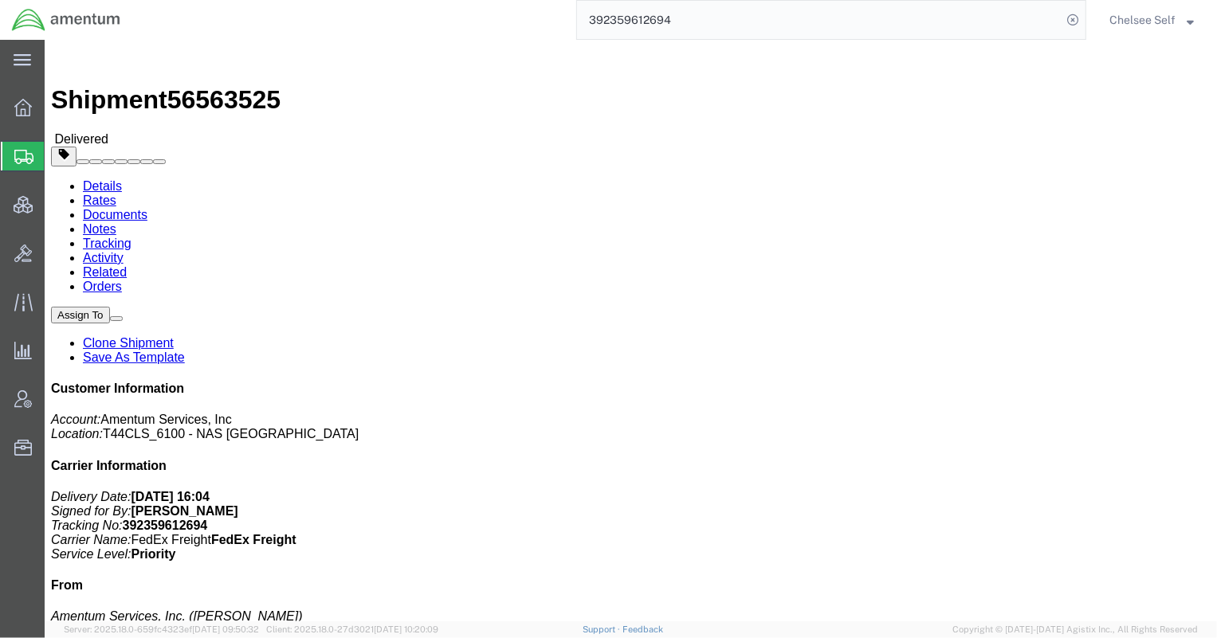
paste input "883785989256"
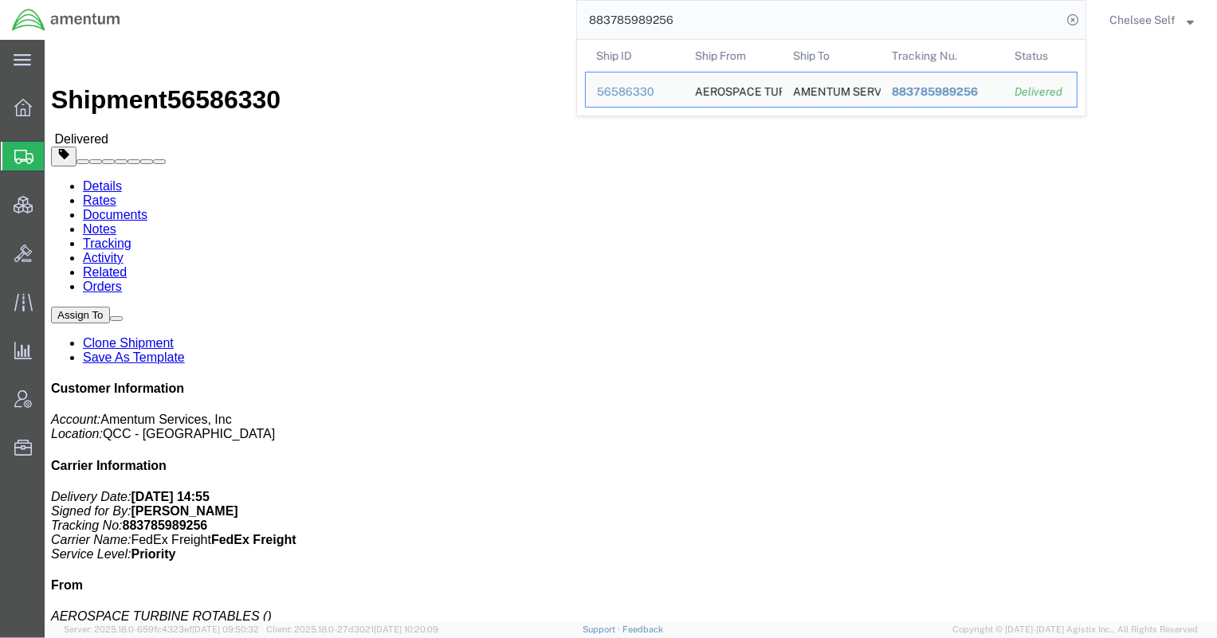
drag, startPoint x: 697, startPoint y: 23, endPoint x: 422, endPoint y: 13, distance: 275.9
click at [422, 13] on div "883785989256 Ship ID Ship From Ship To Tracking Nu. Status Ship ID 56586330 Shi…" at bounding box center [609, 20] width 954 height 40
paste input "392473895247"
drag, startPoint x: 712, startPoint y: 10, endPoint x: 433, endPoint y: -2, distance: 279.2
click at [433, 0] on html "main_menu Created with Sketch. Collapse Menu Overview Shipments Shipment Manage…" at bounding box center [608, 319] width 1217 height 638
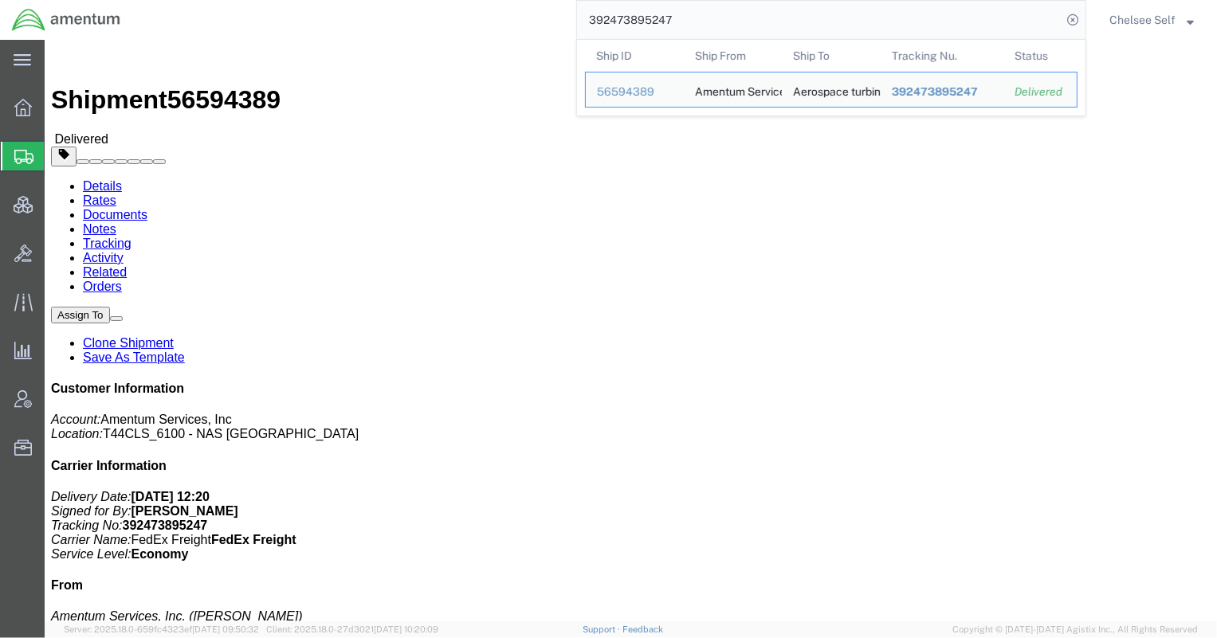
paste input "883841728182"
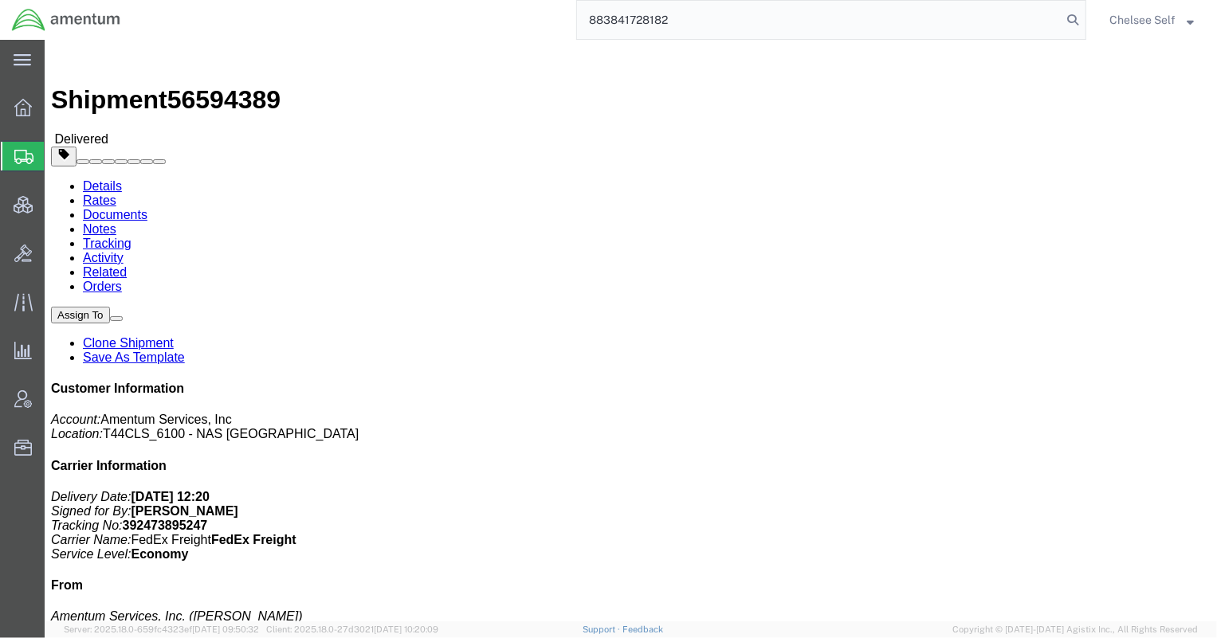
type input "883841728182"
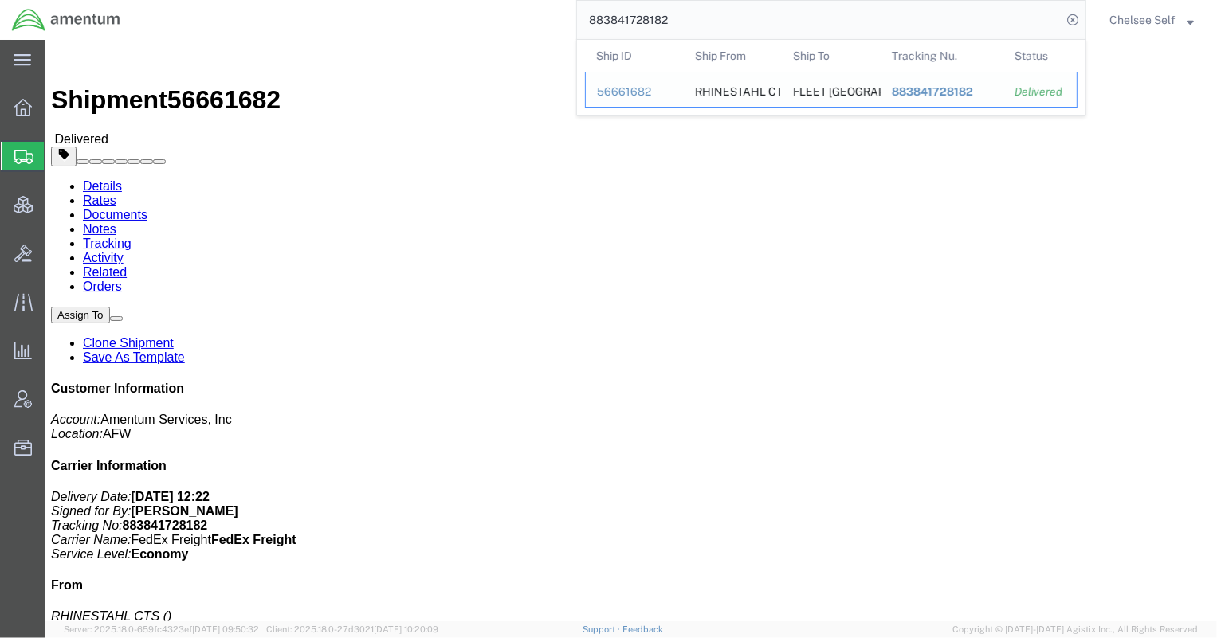
click at [918, 89] on span "883841728182" at bounding box center [932, 91] width 81 height 13
